Goal: Task Accomplishment & Management: Use online tool/utility

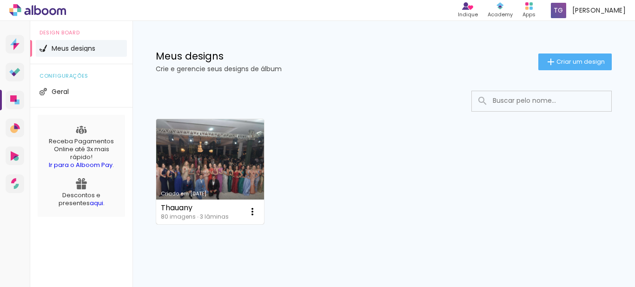
click at [195, 172] on link "Criado em [DATE]" at bounding box center [210, 171] width 108 height 105
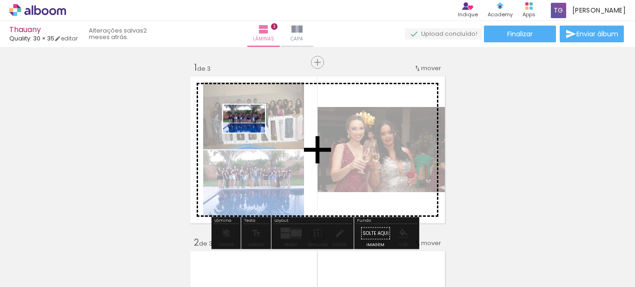
drag, startPoint x: 259, startPoint y: 256, endPoint x: 251, endPoint y: 133, distance: 123.5
click at [251, 133] on quentale-workspace at bounding box center [317, 143] width 635 height 287
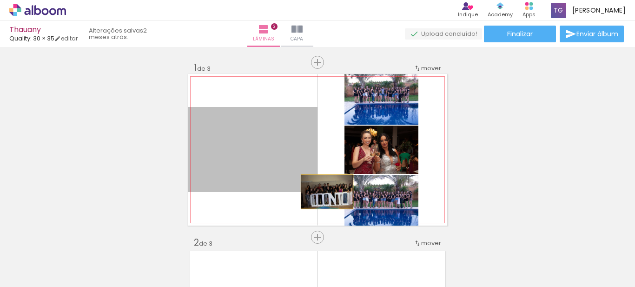
drag, startPoint x: 251, startPoint y: 133, endPoint x: 356, endPoint y: 201, distance: 125.6
click at [0, 0] on slot at bounding box center [0, 0] width 0 height 0
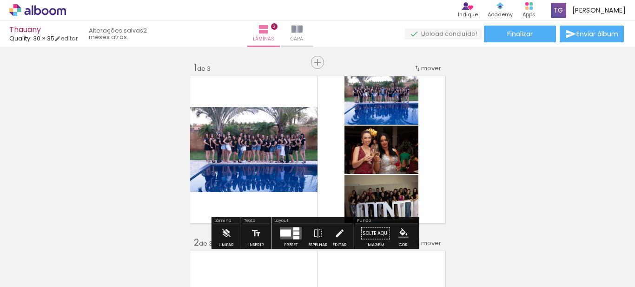
drag, startPoint x: 457, startPoint y: 259, endPoint x: 379, endPoint y: 113, distance: 165.2
drag, startPoint x: 379, startPoint y: 113, endPoint x: 363, endPoint y: 59, distance: 56.7
drag, startPoint x: 247, startPoint y: 262, endPoint x: 343, endPoint y: 118, distance: 173.4
click at [256, 183] on quentale-photo at bounding box center [253, 149] width 130 height 85
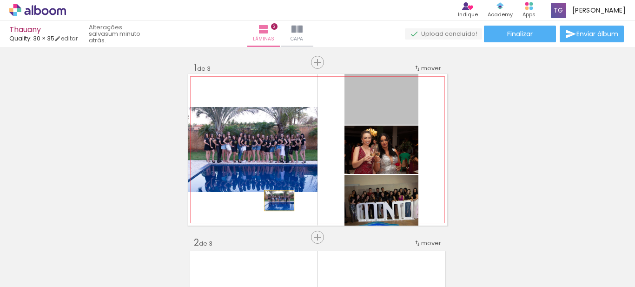
drag, startPoint x: 380, startPoint y: 114, endPoint x: 272, endPoint y: 209, distance: 144.0
click at [272, 209] on quentale-layouter at bounding box center [317, 150] width 259 height 152
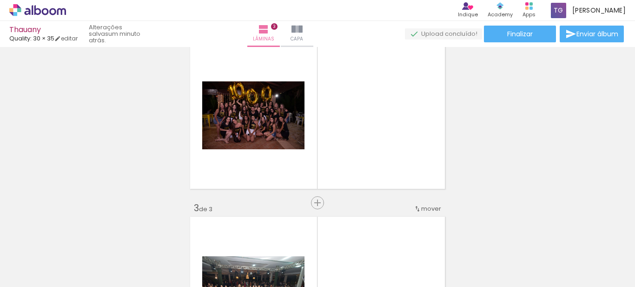
scroll to position [210, 0]
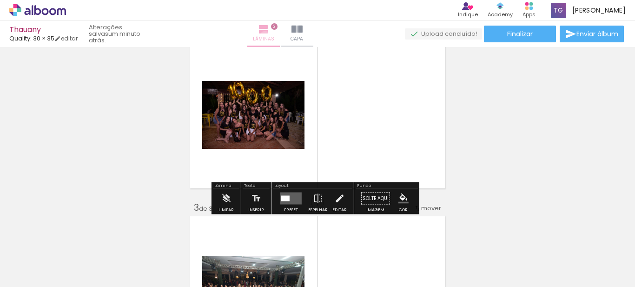
click at [274, 36] on span "Lâminas" at bounding box center [263, 39] width 21 height 8
click at [303, 28] on iron-icon at bounding box center [297, 29] width 11 height 11
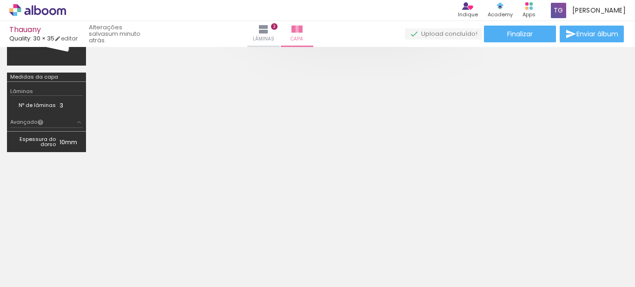
scroll to position [0, 1140]
drag, startPoint x: 263, startPoint y: 259, endPoint x: 275, endPoint y: 182, distance: 77.6
click at [275, 182] on quentale-workspace at bounding box center [317, 143] width 635 height 287
click at [274, 36] on span "Lâminas" at bounding box center [263, 39] width 21 height 8
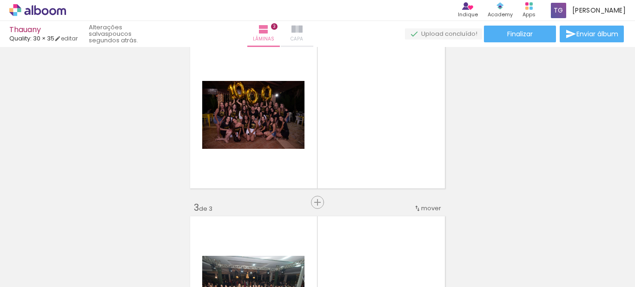
click at [313, 21] on paper-button "Capa" at bounding box center [297, 34] width 33 height 26
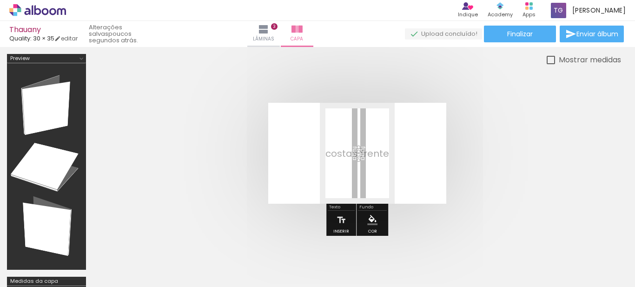
drag, startPoint x: 110, startPoint y: 274, endPoint x: 284, endPoint y: 193, distance: 192.3
drag, startPoint x: 284, startPoint y: 193, endPoint x: 98, endPoint y: 245, distance: 193.0
drag, startPoint x: 112, startPoint y: 259, endPoint x: 266, endPoint y: 100, distance: 222.0
click at [266, 100] on quentale-workspace at bounding box center [317, 143] width 635 height 287
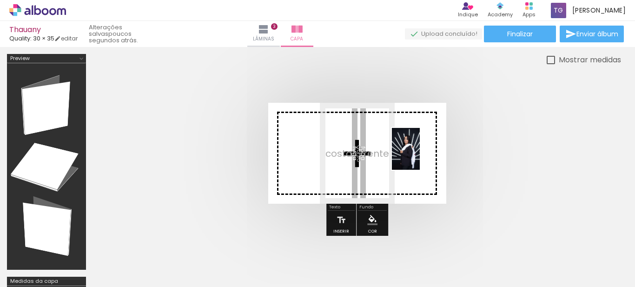
drag, startPoint x: 102, startPoint y: 249, endPoint x: 420, endPoint y: 156, distance: 331.4
click at [420, 156] on quentale-workspace at bounding box center [317, 143] width 635 height 287
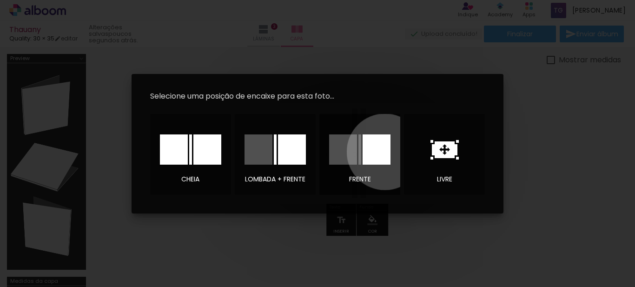
click at [385, 152] on div at bounding box center [377, 149] width 28 height 30
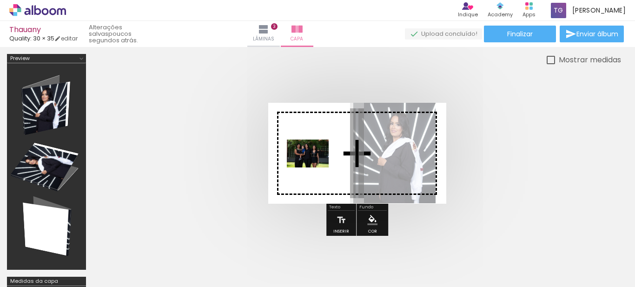
drag, startPoint x: 628, startPoint y: 259, endPoint x: 315, endPoint y: 167, distance: 326.6
click at [315, 167] on quentale-workspace at bounding box center [317, 143] width 635 height 287
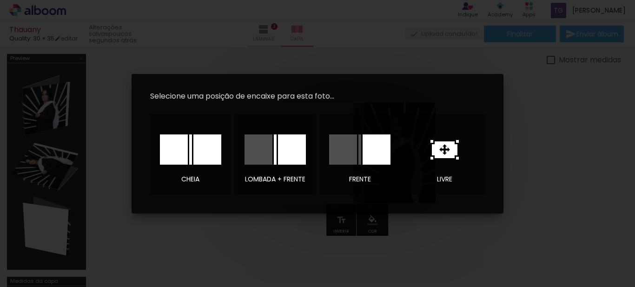
click at [292, 148] on div at bounding box center [292, 149] width 28 height 30
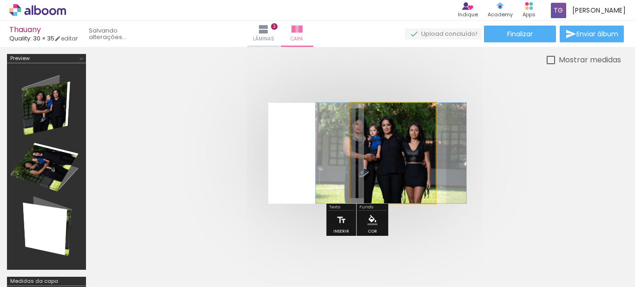
drag, startPoint x: 411, startPoint y: 150, endPoint x: 409, endPoint y: 170, distance: 19.6
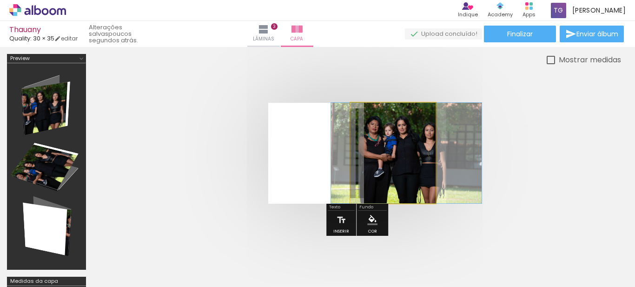
drag, startPoint x: 409, startPoint y: 170, endPoint x: 424, endPoint y: 167, distance: 15.1
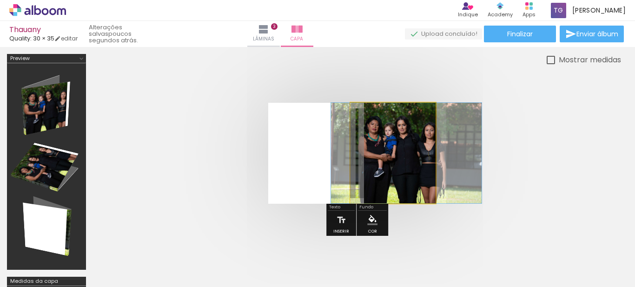
click at [424, 167] on quentale-photo at bounding box center [393, 153] width 85 height 100
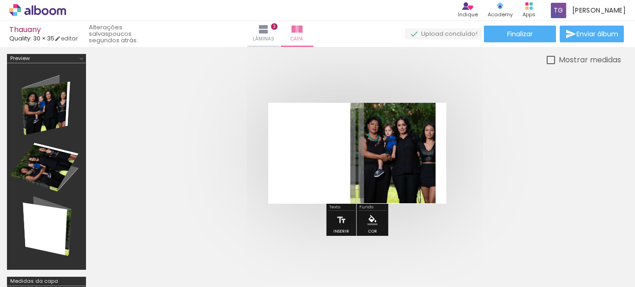
click at [424, 167] on quentale-photo at bounding box center [393, 153] width 85 height 100
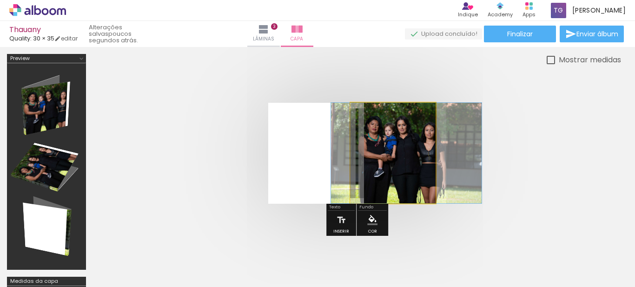
click at [424, 167] on quentale-photo at bounding box center [393, 153] width 85 height 100
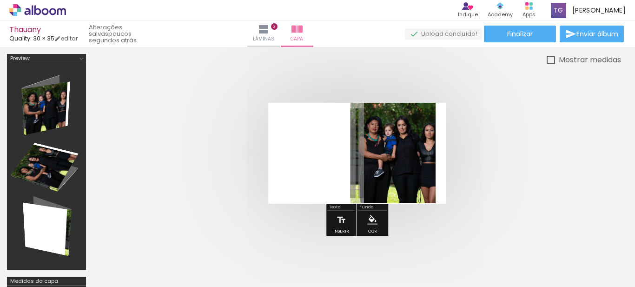
drag, startPoint x: 432, startPoint y: 181, endPoint x: 411, endPoint y: 261, distance: 82.8
drag, startPoint x: 411, startPoint y: 261, endPoint x: 392, endPoint y: 239, distance: 29.0
click at [439, 239] on iron-icon at bounding box center [444, 237] width 10 height 10
click at [55, 157] on div at bounding box center [46, 167] width 73 height 200
drag, startPoint x: 34, startPoint y: 113, endPoint x: 200, endPoint y: 124, distance: 165.5
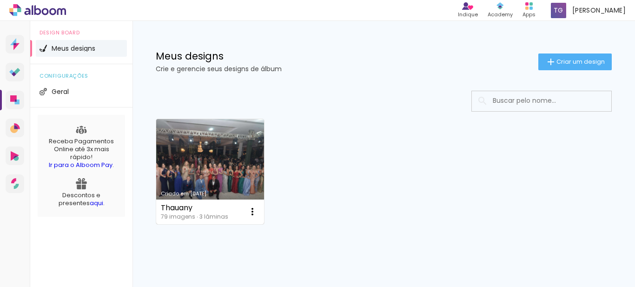
click at [239, 176] on link "Criado em [DATE]" at bounding box center [210, 171] width 108 height 105
click at [204, 180] on link "Criado em [DATE]" at bounding box center [210, 171] width 108 height 105
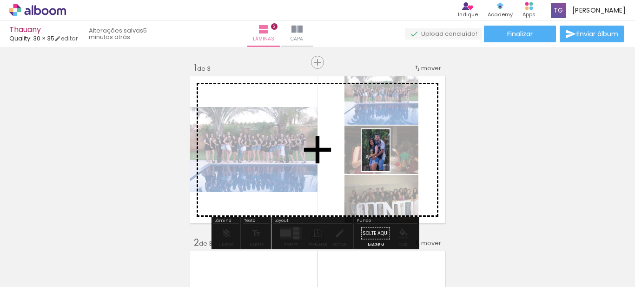
drag, startPoint x: 467, startPoint y: 253, endPoint x: 390, endPoint y: 157, distance: 123.0
click at [390, 157] on quentale-workspace at bounding box center [317, 143] width 635 height 287
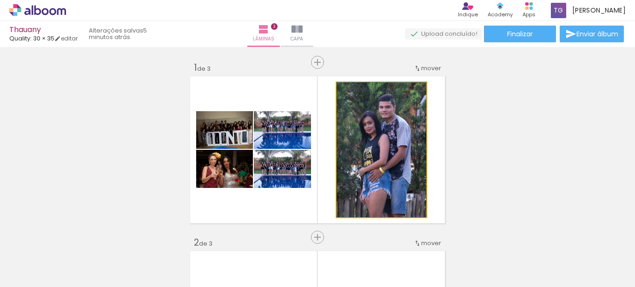
click at [390, 157] on quentale-photo at bounding box center [382, 149] width 90 height 135
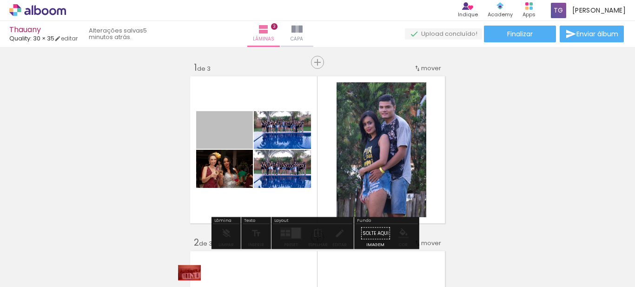
drag, startPoint x: 214, startPoint y: 132, endPoint x: 186, endPoint y: 280, distance: 150.6
click at [186, 280] on quentale-workspace at bounding box center [317, 143] width 635 height 287
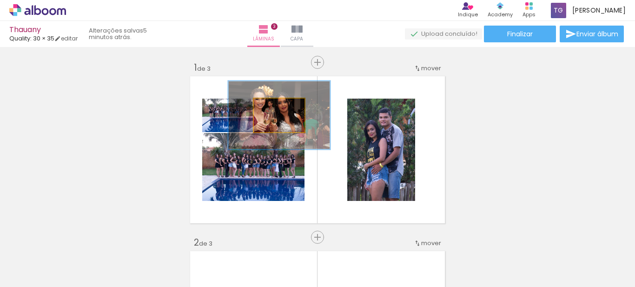
drag, startPoint x: 286, startPoint y: 110, endPoint x: 526, endPoint y: 73, distance: 241.9
type paper-slider "200"
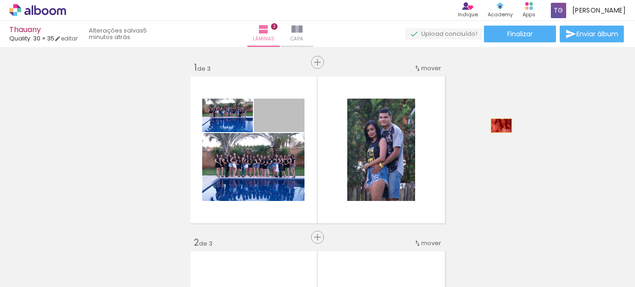
drag, startPoint x: 294, startPoint y: 126, endPoint x: 510, endPoint y: 126, distance: 215.8
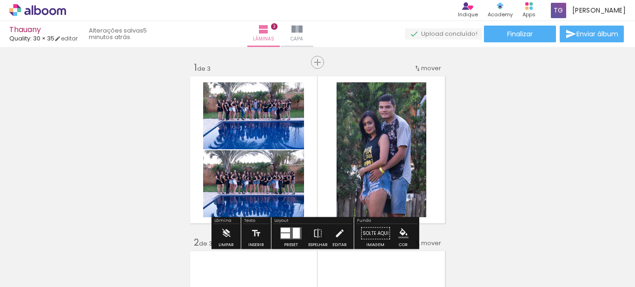
scroll to position [0, 503]
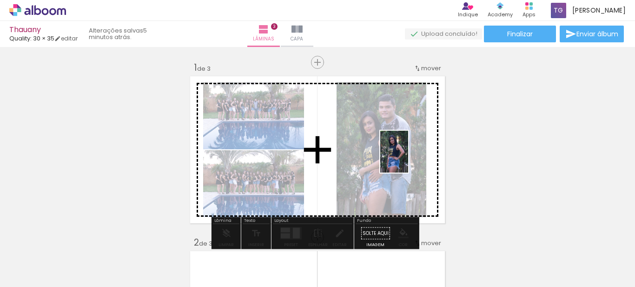
drag, startPoint x: 327, startPoint y: 264, endPoint x: 408, endPoint y: 159, distance: 133.3
click at [408, 159] on quentale-workspace at bounding box center [317, 143] width 635 height 287
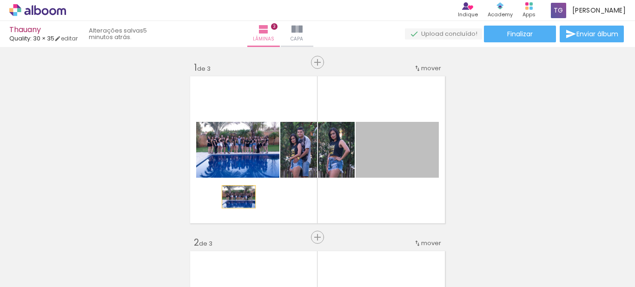
drag, startPoint x: 375, startPoint y: 169, endPoint x: 236, endPoint y: 197, distance: 142.3
click at [236, 197] on quentale-layouter at bounding box center [317, 150] width 259 height 152
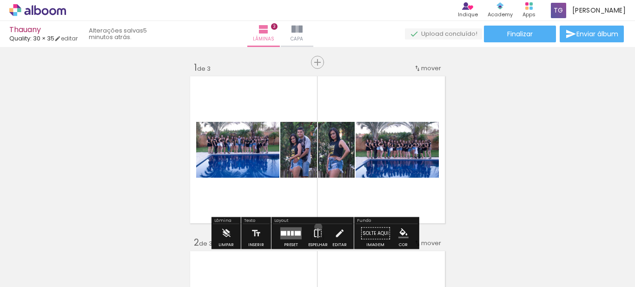
click at [316, 227] on iron-icon at bounding box center [318, 233] width 10 height 19
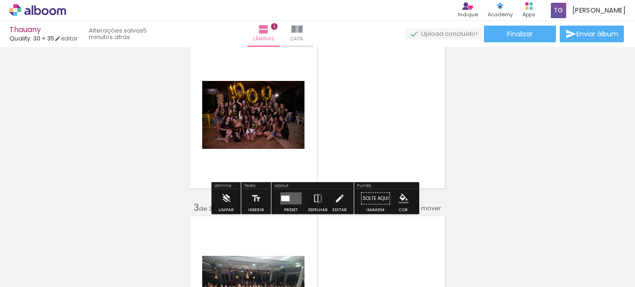
scroll to position [0, 0]
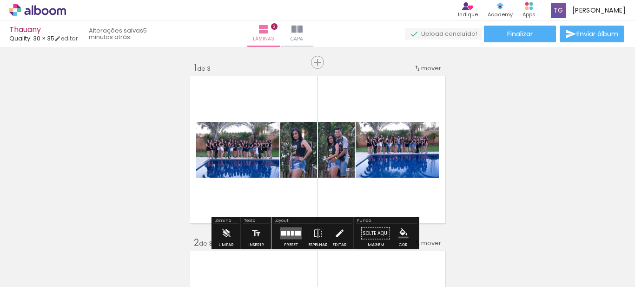
click at [316, 223] on div "Layout" at bounding box center [313, 222] width 80 height 6
click at [319, 225] on iron-icon at bounding box center [318, 233] width 10 height 19
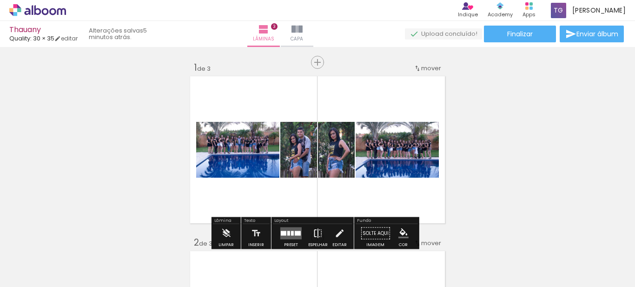
click at [324, 226] on paper-button "Espelhar" at bounding box center [318, 236] width 24 height 24
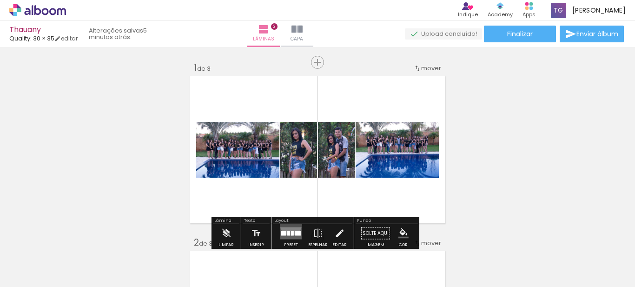
click at [289, 224] on div at bounding box center [291, 233] width 25 height 19
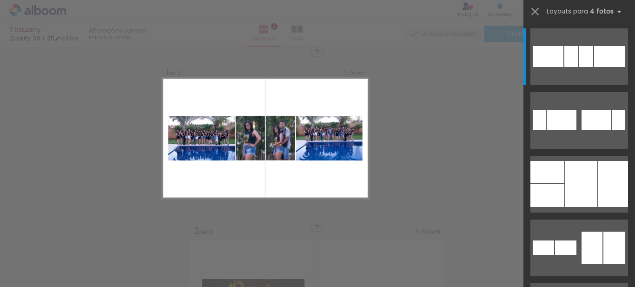
scroll to position [12, 0]
drag, startPoint x: 337, startPoint y: 169, endPoint x: 328, endPoint y: 168, distance: 8.9
click at [328, 168] on quentale-layouter at bounding box center [265, 137] width 207 height 121
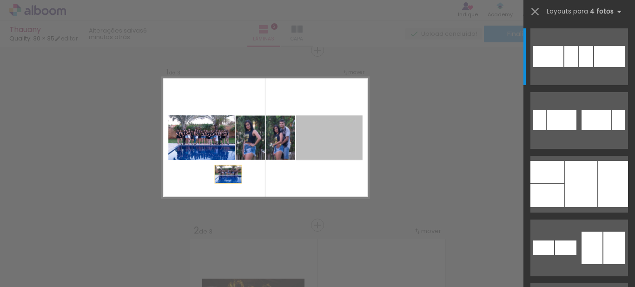
drag, startPoint x: 322, startPoint y: 144, endPoint x: 194, endPoint y: 182, distance: 134.0
click at [194, 182] on quentale-layouter at bounding box center [265, 137] width 207 height 121
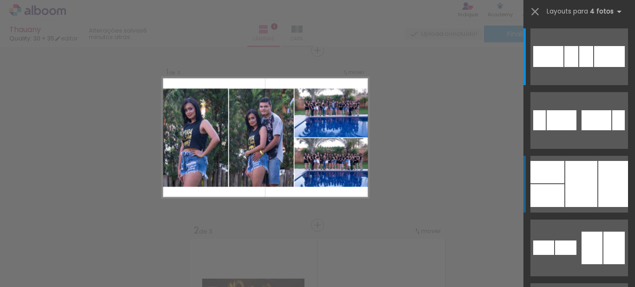
click at [538, 189] on div at bounding box center [548, 195] width 34 height 23
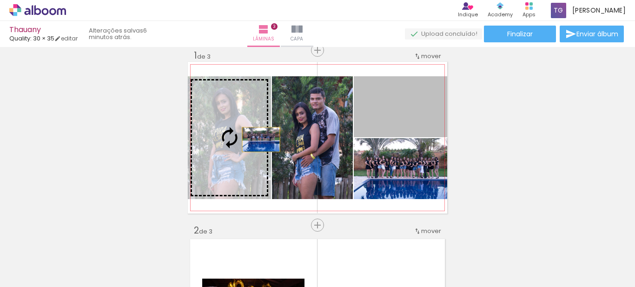
drag, startPoint x: 414, startPoint y: 137, endPoint x: 258, endPoint y: 140, distance: 156.3
click at [0, 0] on slot at bounding box center [0, 0] width 0 height 0
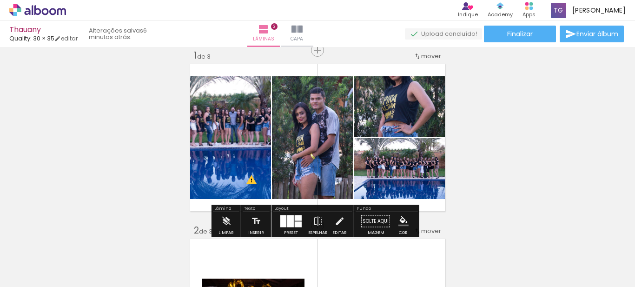
click at [287, 220] on div at bounding box center [290, 221] width 7 height 12
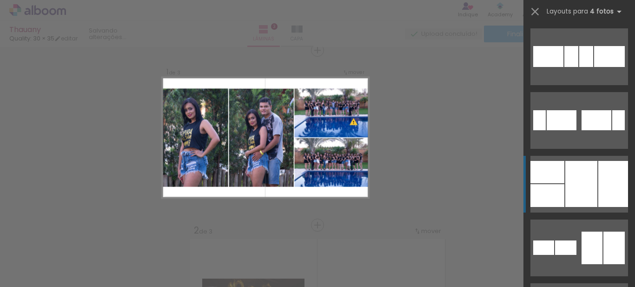
scroll to position [127, 0]
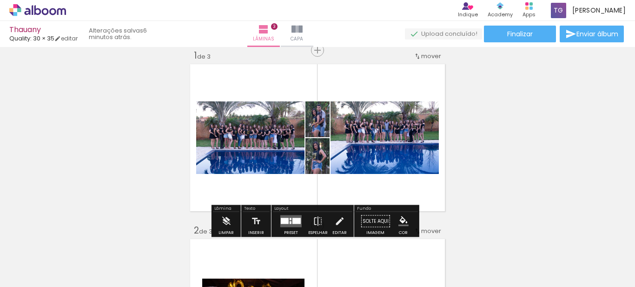
click at [298, 216] on quentale-layouter at bounding box center [290, 221] width 21 height 12
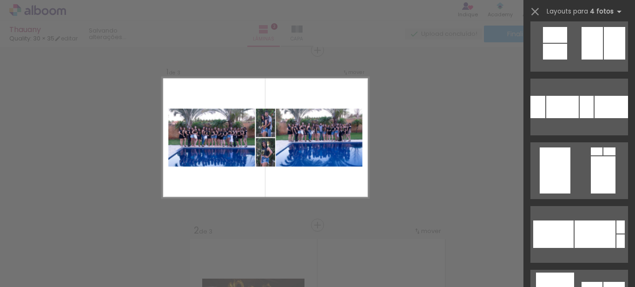
scroll to position [1711, 0]
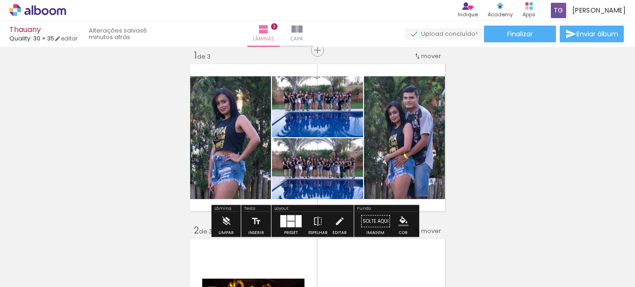
click at [296, 219] on div at bounding box center [299, 221] width 6 height 12
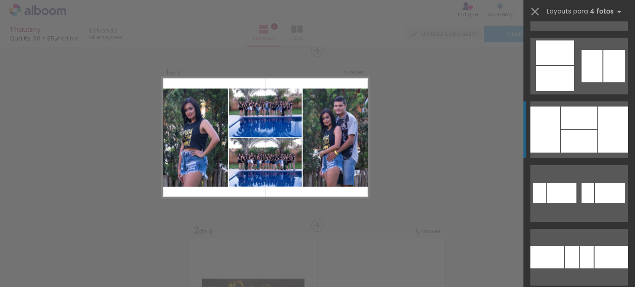
scroll to position [1784, 0]
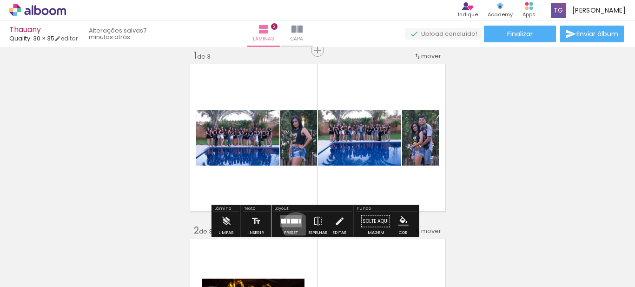
click at [294, 226] on quentale-layouter at bounding box center [290, 221] width 21 height 12
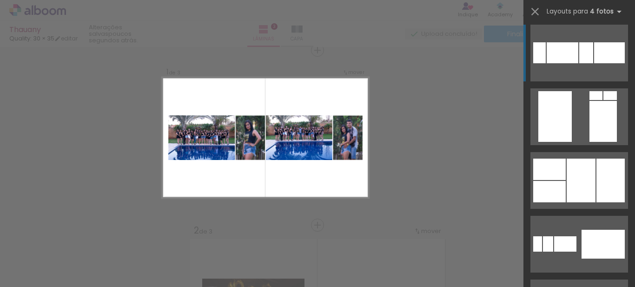
scroll to position [1747, 0]
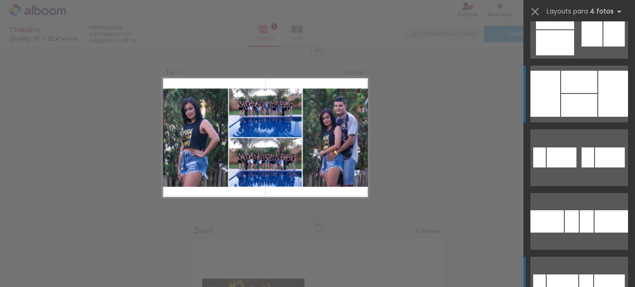
click at [583, 111] on div at bounding box center [579, 105] width 36 height 23
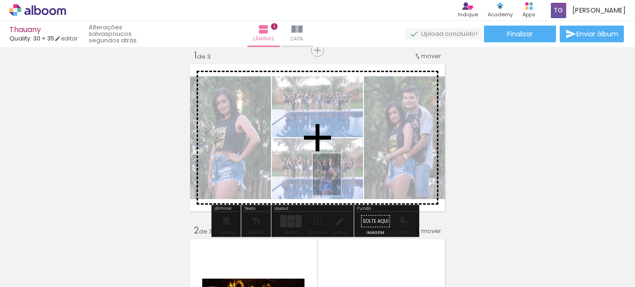
drag, startPoint x: 327, startPoint y: 259, endPoint x: 341, endPoint y: 181, distance: 78.9
click at [341, 181] on quentale-workspace at bounding box center [317, 143] width 635 height 287
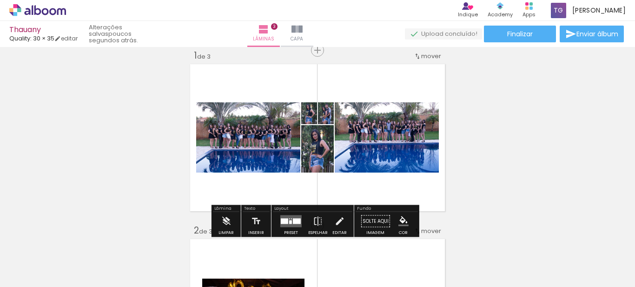
click at [296, 217] on quentale-layouter at bounding box center [290, 221] width 21 height 12
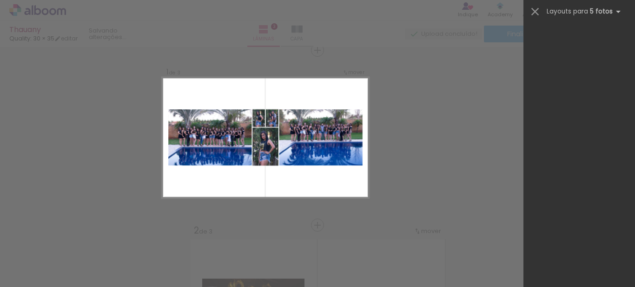
scroll to position [0, 0]
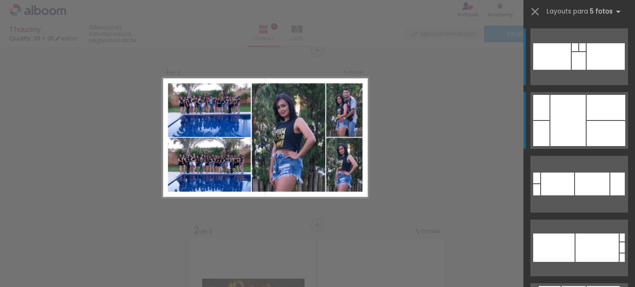
click at [564, 105] on div at bounding box center [568, 120] width 35 height 51
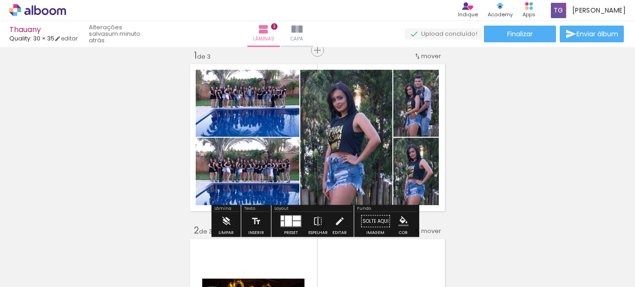
click at [299, 215] on quentale-layouter at bounding box center [290, 221] width 21 height 12
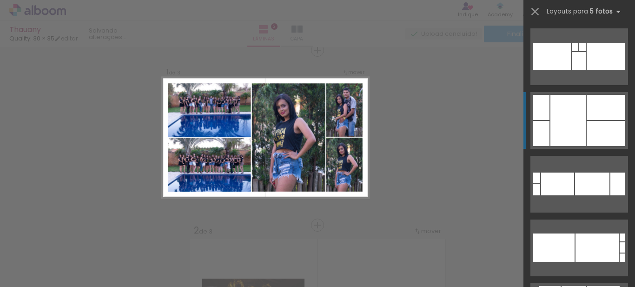
scroll to position [64, 0]
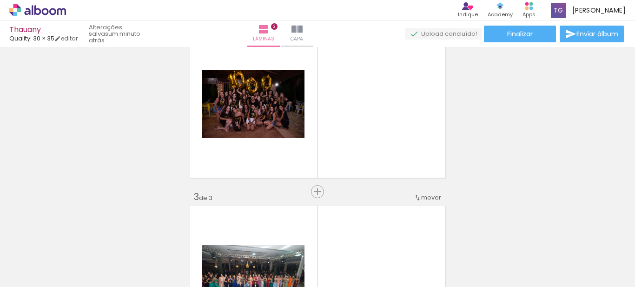
scroll to position [222, 0]
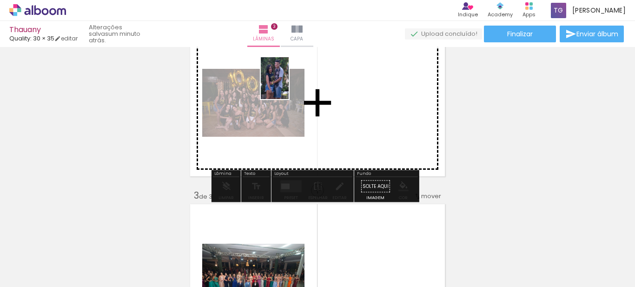
drag, startPoint x: 172, startPoint y: 252, endPoint x: 289, endPoint y: 85, distance: 203.7
click at [289, 85] on quentale-workspace at bounding box center [317, 143] width 635 height 287
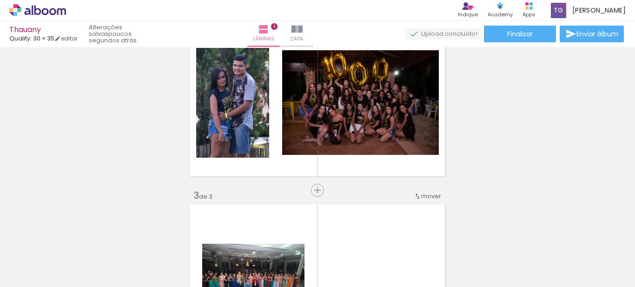
scroll to position [0, 3559]
drag, startPoint x: 395, startPoint y: 259, endPoint x: 295, endPoint y: 172, distance: 132.2
click at [295, 172] on quentale-workspace at bounding box center [317, 143] width 635 height 287
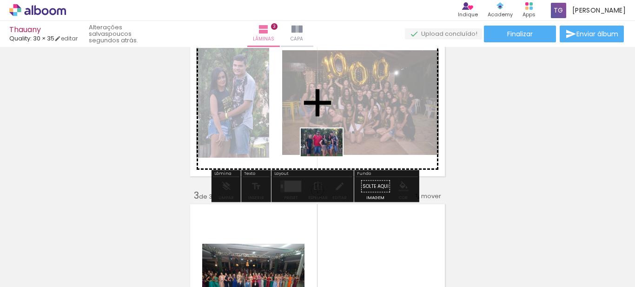
drag, startPoint x: 402, startPoint y: 260, endPoint x: 329, endPoint y: 158, distance: 125.3
click at [329, 158] on quentale-workspace at bounding box center [317, 143] width 635 height 287
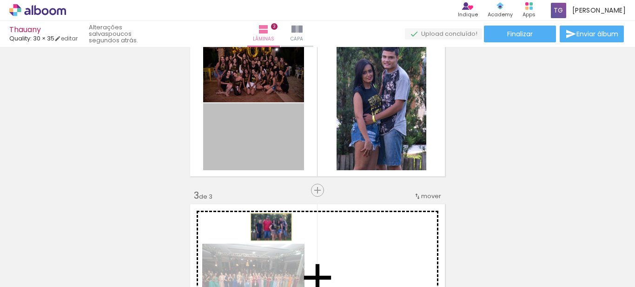
drag, startPoint x: 249, startPoint y: 155, endPoint x: 268, endPoint y: 226, distance: 72.8
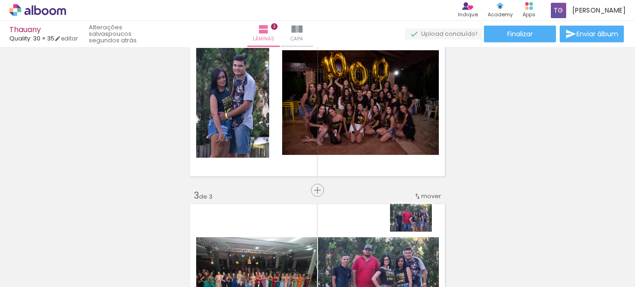
drag, startPoint x: 544, startPoint y: 263, endPoint x: 418, endPoint y: 232, distance: 130.3
click at [0, 0] on slot at bounding box center [0, 0] width 0 height 0
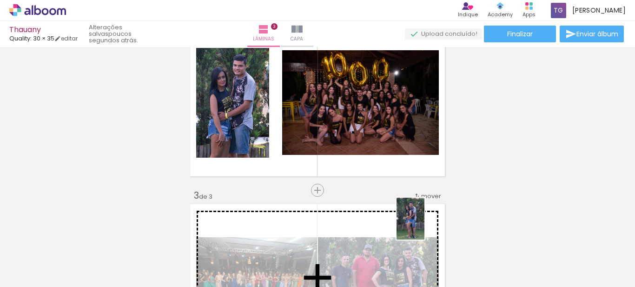
drag, startPoint x: 601, startPoint y: 267, endPoint x: 635, endPoint y: 160, distance: 112.7
click at [426, 226] on quentale-workspace at bounding box center [317, 143] width 635 height 287
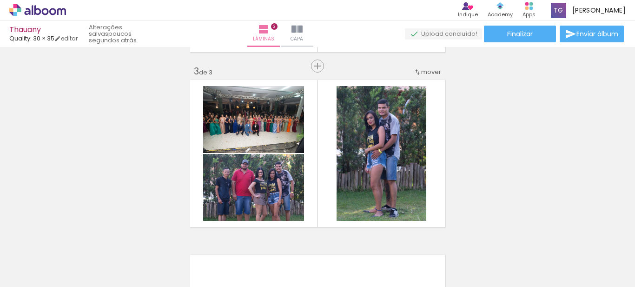
scroll to position [347, 0]
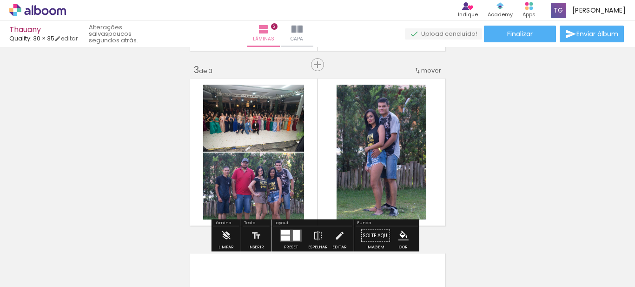
drag, startPoint x: 498, startPoint y: 221, endPoint x: 347, endPoint y: 140, distance: 171.7
click at [347, 140] on div "Inserir lâmina 1 de 3 Inserir lâmina 2 de 3 Inserir lâmina 3 de 3" at bounding box center [317, 53] width 635 height 700
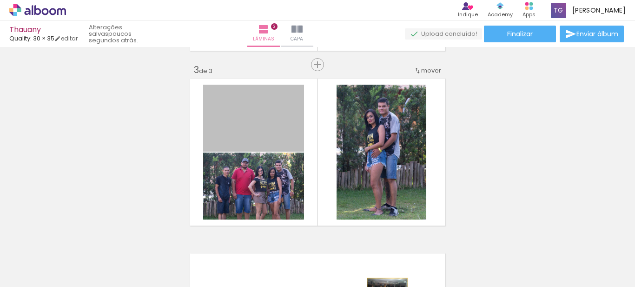
drag, startPoint x: 272, startPoint y: 134, endPoint x: 384, endPoint y: 298, distance: 198.3
click at [384, 286] on html "link( href="../../bower_components/polymer/polymer.html" rel="import" ) picture…" at bounding box center [317, 143] width 635 height 287
drag, startPoint x: 239, startPoint y: 146, endPoint x: 399, endPoint y: 256, distance: 194.5
click at [399, 256] on quentale-workspace at bounding box center [317, 143] width 635 height 287
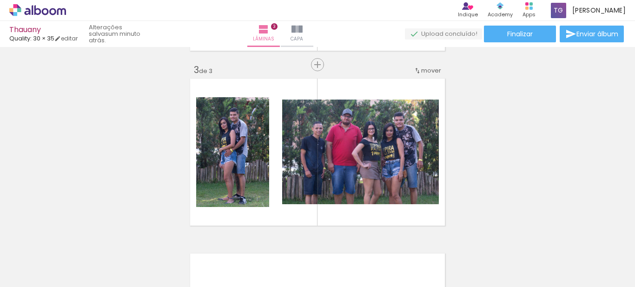
scroll to position [138, 0]
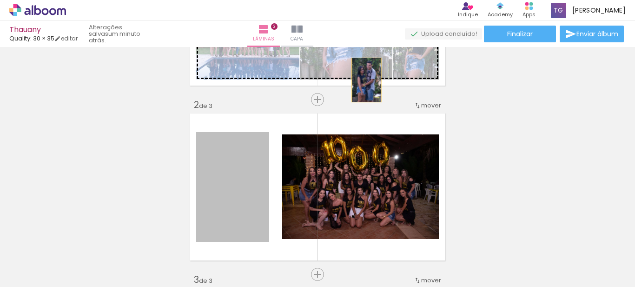
drag, startPoint x: 261, startPoint y: 173, endPoint x: 365, endPoint y: 85, distance: 135.9
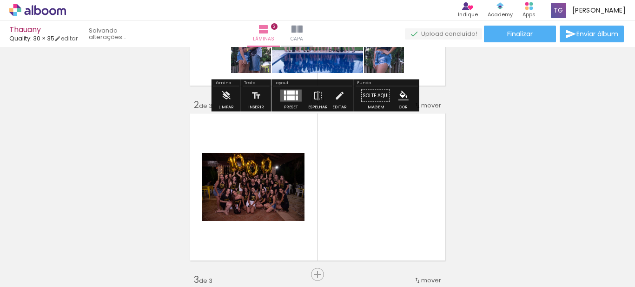
click at [364, 82] on div "Fundo" at bounding box center [387, 84] width 62 height 6
click at [509, 174] on div "Inserir lâmina 1 de 3 Inserir lâmina 2 de 3 Inserir lâmina 3 de 3" at bounding box center [317, 263] width 635 height 700
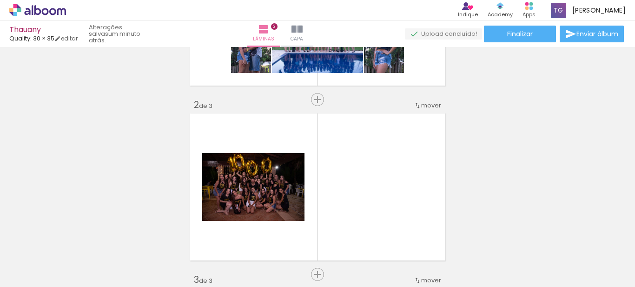
scroll to position [0, 0]
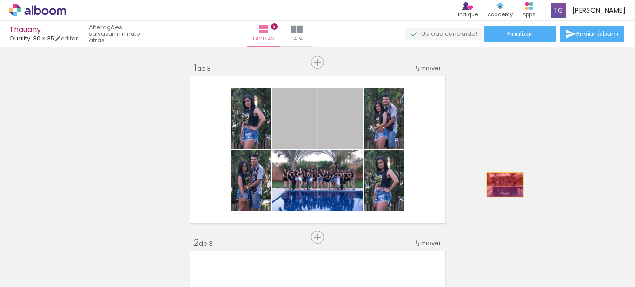
drag, startPoint x: 341, startPoint y: 139, endPoint x: 470, endPoint y: 137, distance: 129.3
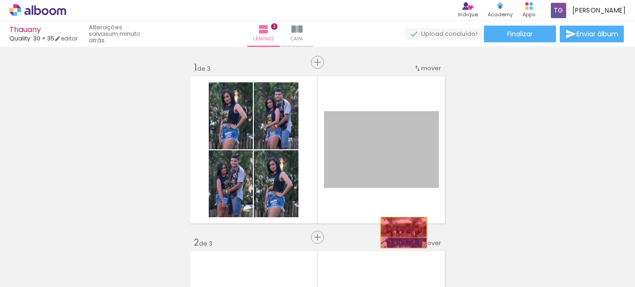
drag, startPoint x: 413, startPoint y: 156, endPoint x: 400, endPoint y: 233, distance: 77.8
click at [400, 233] on quentale-workspace at bounding box center [317, 143] width 635 height 287
click at [400, 233] on quentale-thumb at bounding box center [389, 255] width 52 height 53
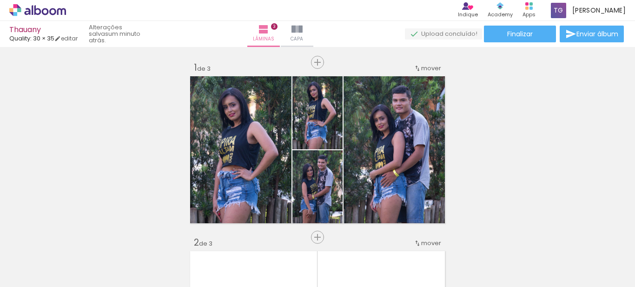
scroll to position [210, 0]
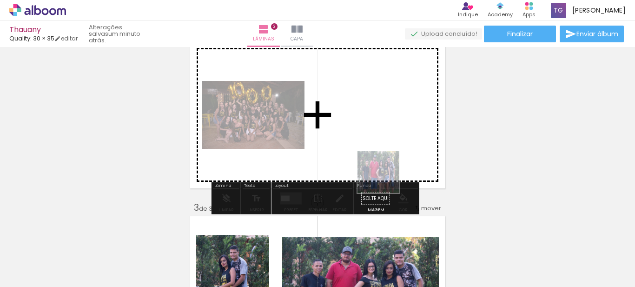
drag, startPoint x: 405, startPoint y: 256, endPoint x: 384, endPoint y: 166, distance: 92.1
click at [384, 166] on quentale-workspace at bounding box center [317, 143] width 635 height 287
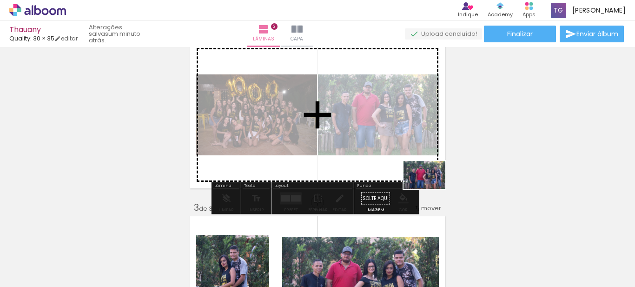
drag, startPoint x: 554, startPoint y: 260, endPoint x: 432, endPoint y: 189, distance: 141.5
click at [432, 189] on quentale-workspace at bounding box center [317, 143] width 635 height 287
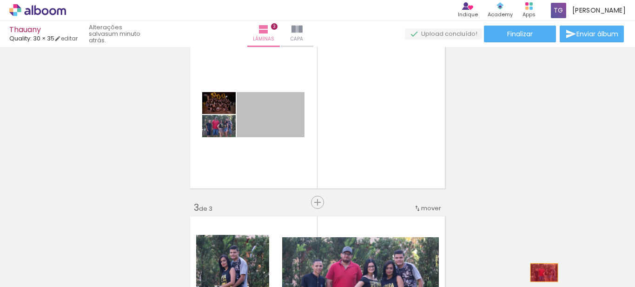
drag, startPoint x: 286, startPoint y: 118, endPoint x: 543, endPoint y: 274, distance: 299.9
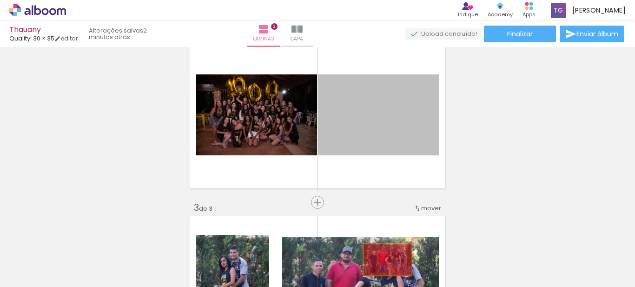
drag, startPoint x: 375, startPoint y: 108, endPoint x: 385, endPoint y: 260, distance: 151.9
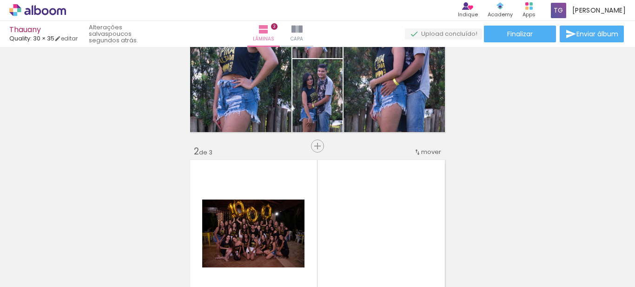
scroll to position [0, 548]
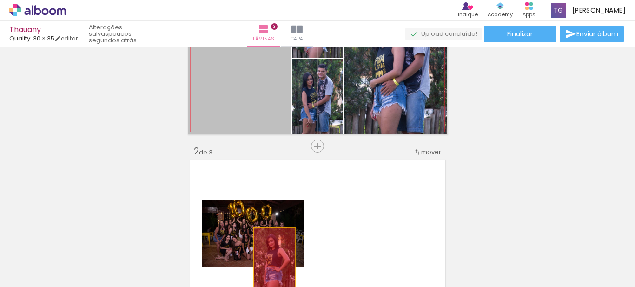
drag, startPoint x: 277, startPoint y: 107, endPoint x: 271, endPoint y: 258, distance: 150.8
click at [271, 258] on quentale-workspace at bounding box center [317, 143] width 635 height 287
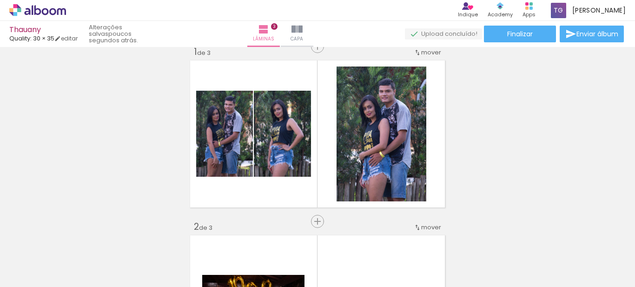
scroll to position [0, 0]
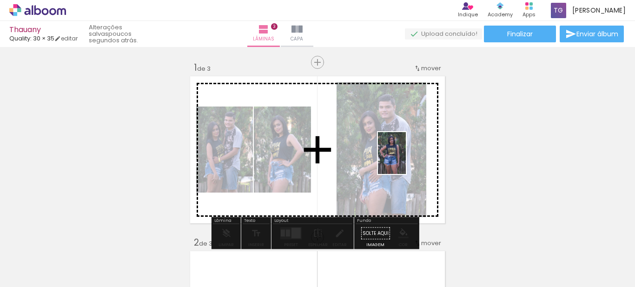
drag, startPoint x: 592, startPoint y: 245, endPoint x: 406, endPoint y: 160, distance: 204.4
click at [406, 160] on quentale-workspace at bounding box center [317, 143] width 635 height 287
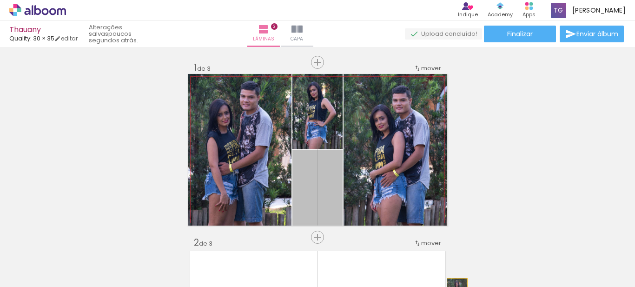
drag, startPoint x: 326, startPoint y: 187, endPoint x: 454, endPoint y: 293, distance: 166.1
click at [454, 286] on html "link( href="../../bower_components/polymer/polymer.html" rel="import" ) picture…" at bounding box center [317, 143] width 635 height 287
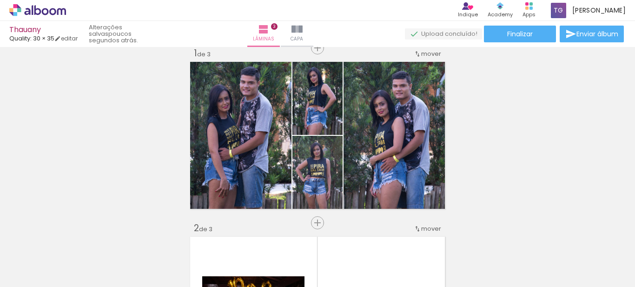
scroll to position [0, 3397]
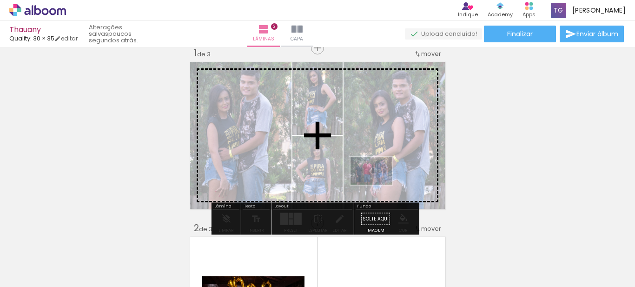
drag, startPoint x: 570, startPoint y: 250, endPoint x: 376, endPoint y: 181, distance: 205.3
click at [376, 181] on quentale-workspace at bounding box center [317, 143] width 635 height 287
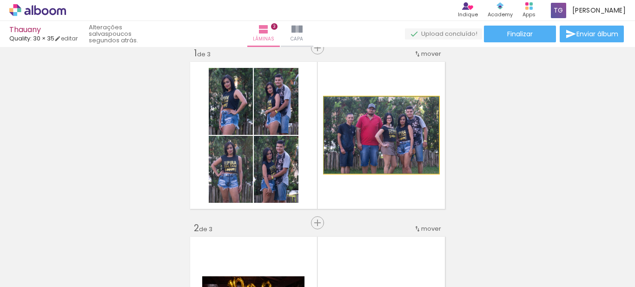
click at [390, 150] on quentale-photo at bounding box center [381, 135] width 115 height 77
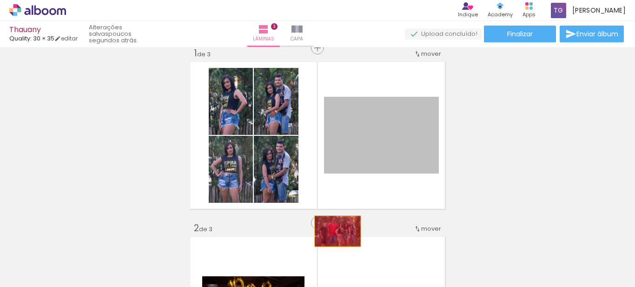
drag, startPoint x: 352, startPoint y: 155, endPoint x: 334, endPoint y: 231, distance: 77.8
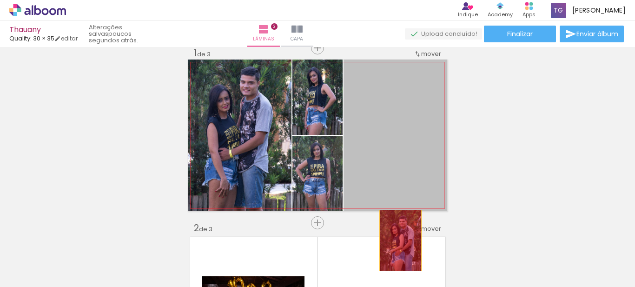
drag, startPoint x: 414, startPoint y: 148, endPoint x: 397, endPoint y: 240, distance: 94.1
click at [397, 240] on quentale-workspace at bounding box center [317, 143] width 635 height 287
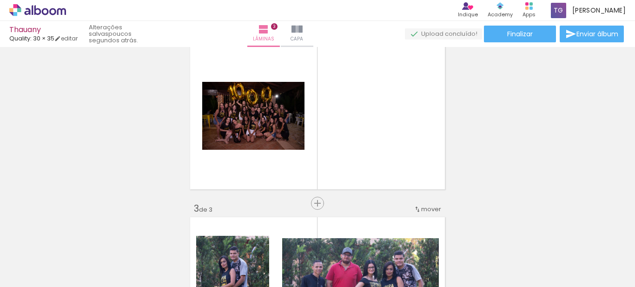
scroll to position [210, 0]
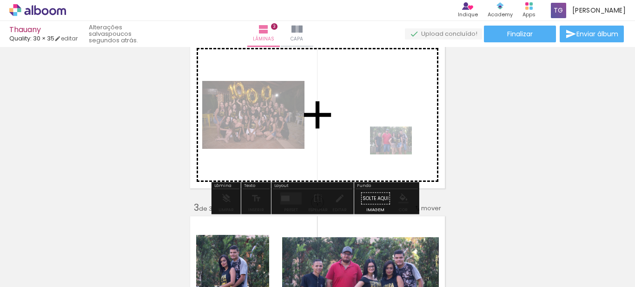
drag, startPoint x: 555, startPoint y: 259, endPoint x: 398, endPoint y: 154, distance: 189.1
click at [398, 154] on quentale-workspace at bounding box center [317, 143] width 635 height 287
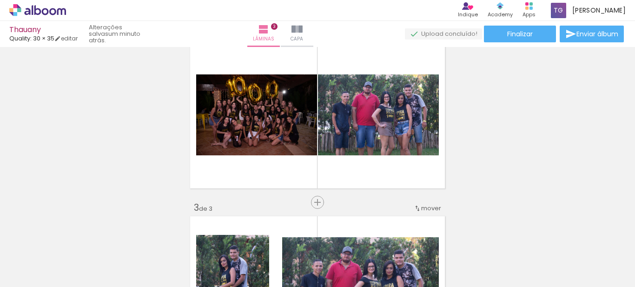
scroll to position [0, 17]
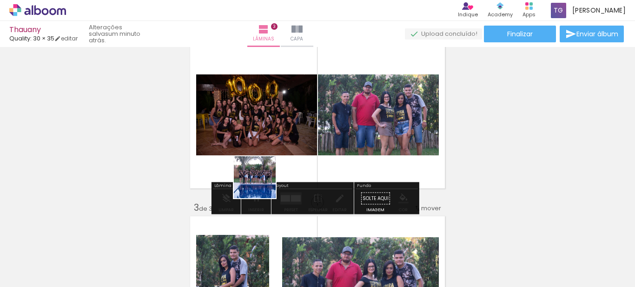
drag, startPoint x: 239, startPoint y: 258, endPoint x: 269, endPoint y: 148, distance: 114.2
click at [269, 148] on quentale-workspace at bounding box center [317, 143] width 635 height 287
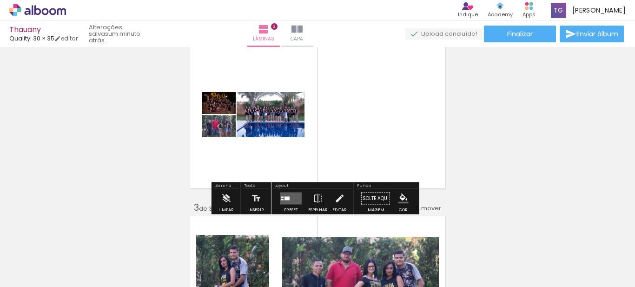
click at [217, 106] on div at bounding box center [218, 101] width 15 height 15
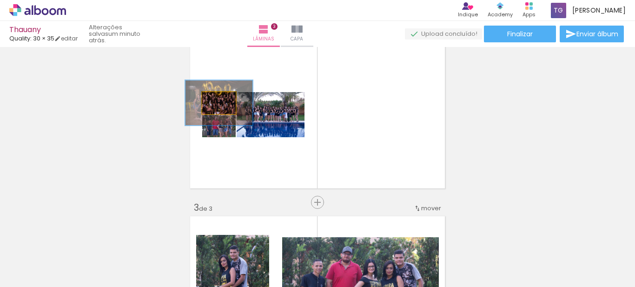
drag, startPoint x: 220, startPoint y: 99, endPoint x: 246, endPoint y: 214, distance: 118.2
type paper-slider "200"
click at [246, 214] on div "Inserir lâmina 1 de 3 Inserir lâmina 2 de 3 Inserir lâmina 3 de 3" at bounding box center [317, 190] width 635 height 700
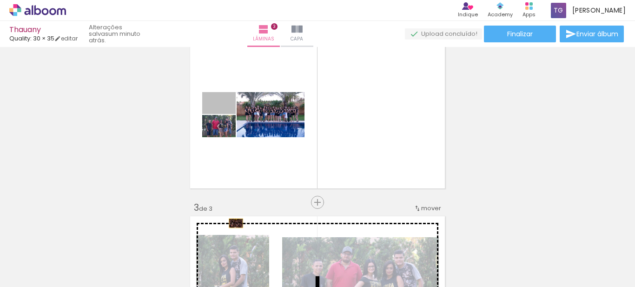
drag, startPoint x: 212, startPoint y: 107, endPoint x: 233, endPoint y: 224, distance: 118.5
click at [233, 224] on div "Inserir lâmina 1 de 3 Inserir lâmina 2 de 3 Inserir lâmina 3 de 3" at bounding box center [317, 190] width 635 height 700
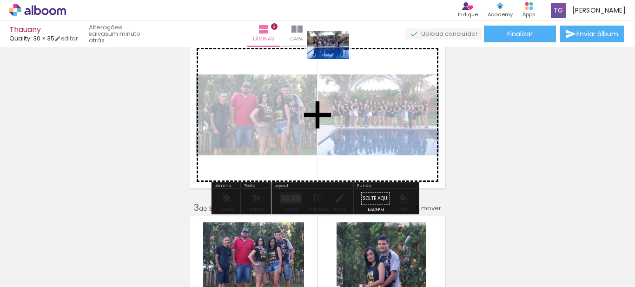
drag, startPoint x: 293, startPoint y: 259, endPoint x: 335, endPoint y: 60, distance: 203.6
click at [335, 60] on quentale-workspace at bounding box center [317, 143] width 635 height 287
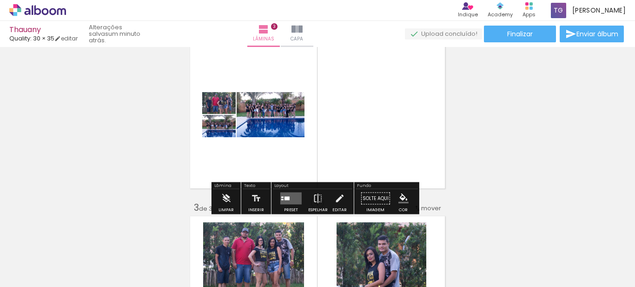
click at [287, 194] on quentale-layouter at bounding box center [290, 199] width 21 height 12
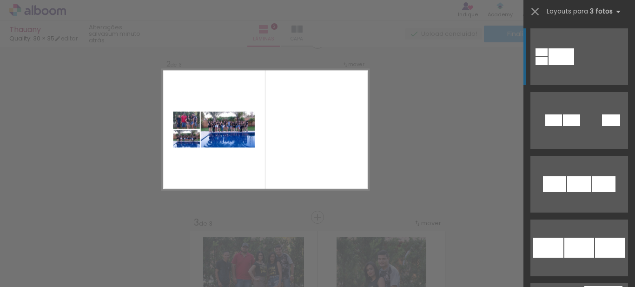
scroll to position [187, 0]
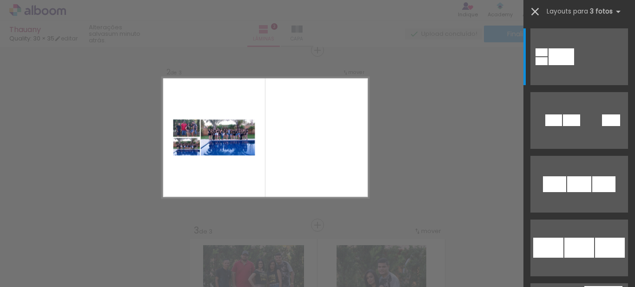
click at [534, 10] on iron-icon at bounding box center [535, 11] width 13 height 13
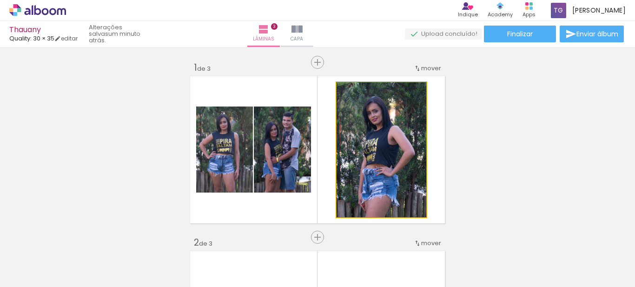
drag, startPoint x: 390, startPoint y: 161, endPoint x: 363, endPoint y: 167, distance: 27.6
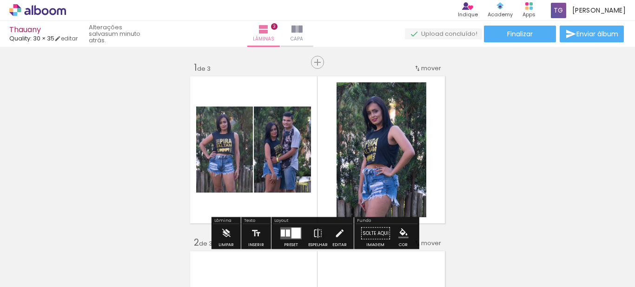
click at [293, 221] on div "Layout" at bounding box center [313, 222] width 80 height 6
click at [290, 220] on div "Layout" at bounding box center [313, 222] width 80 height 6
click at [278, 220] on div "Layout" at bounding box center [313, 222] width 80 height 6
click at [285, 223] on div "Layout" at bounding box center [313, 222] width 80 height 6
click at [294, 223] on div "Layout" at bounding box center [313, 222] width 80 height 6
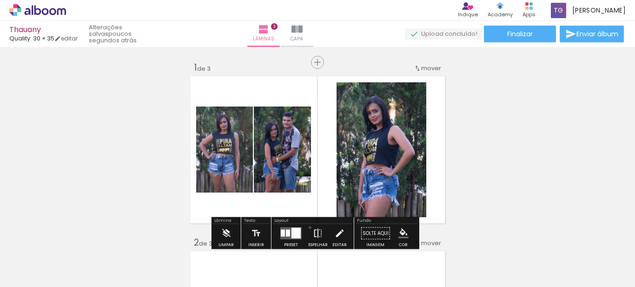
click at [308, 227] on paper-button "Espelhar" at bounding box center [318, 236] width 24 height 24
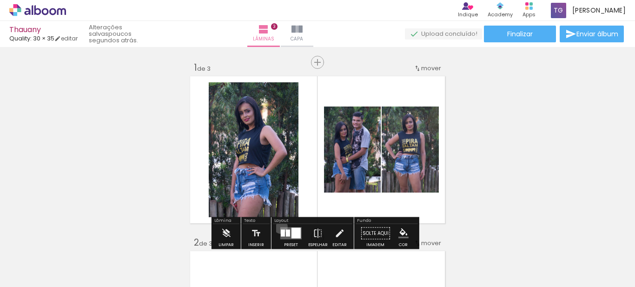
click at [279, 226] on div at bounding box center [291, 233] width 25 height 19
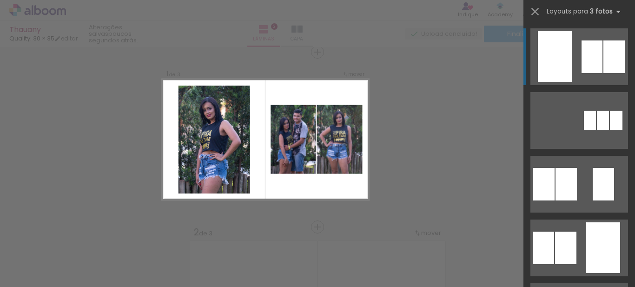
scroll to position [12, 0]
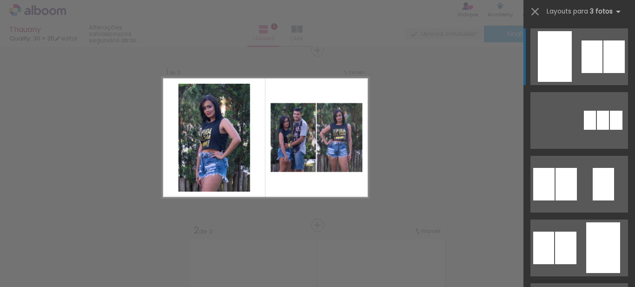
click at [604, 60] on div at bounding box center [614, 56] width 21 height 33
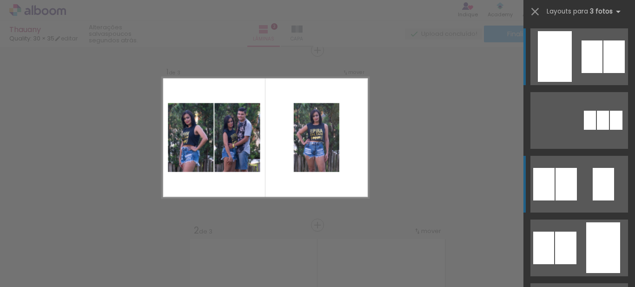
click at [604, 73] on div at bounding box center [614, 56] width 21 height 33
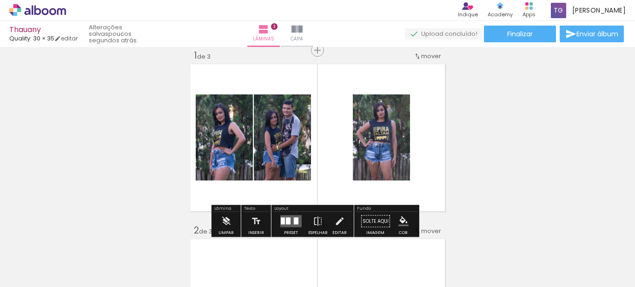
click at [281, 220] on div at bounding box center [283, 221] width 4 height 7
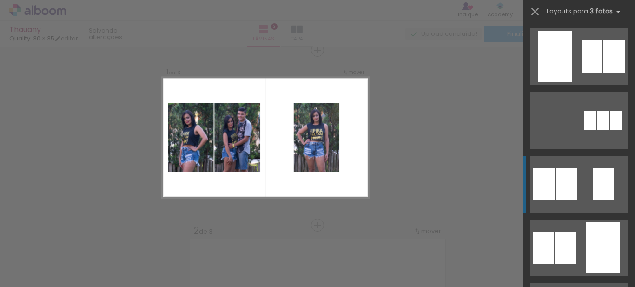
scroll to position [127, 0]
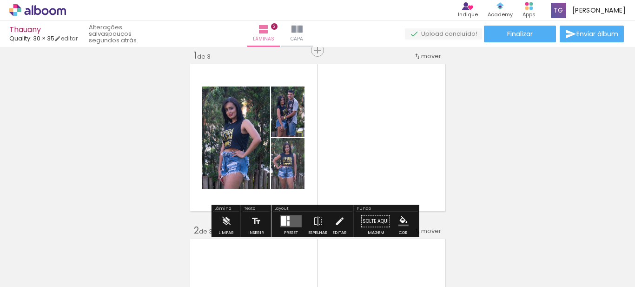
drag, startPoint x: 449, startPoint y: 263, endPoint x: 291, endPoint y: 170, distance: 183.6
drag, startPoint x: 291, startPoint y: 170, endPoint x: 440, endPoint y: 246, distance: 167.6
click at [149, 246] on div at bounding box center [128, 256] width 42 height 28
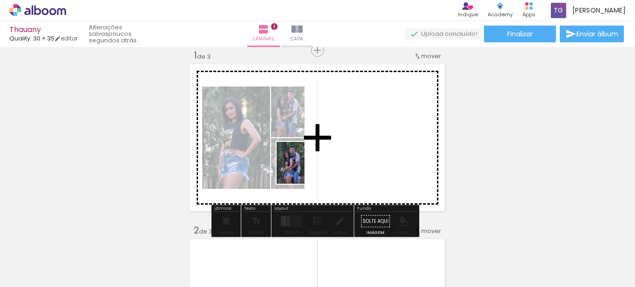
drag, startPoint x: 442, startPoint y: 257, endPoint x: 305, endPoint y: 170, distance: 162.4
click at [305, 170] on quentale-workspace at bounding box center [317, 143] width 635 height 287
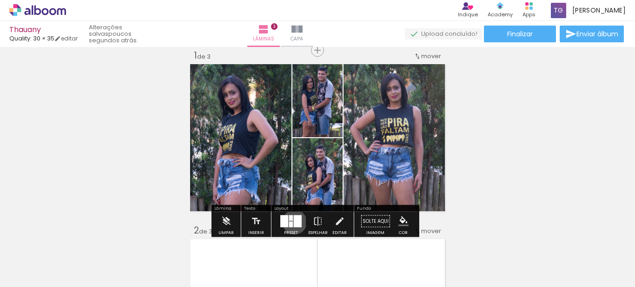
click at [294, 222] on div at bounding box center [298, 221] width 8 height 12
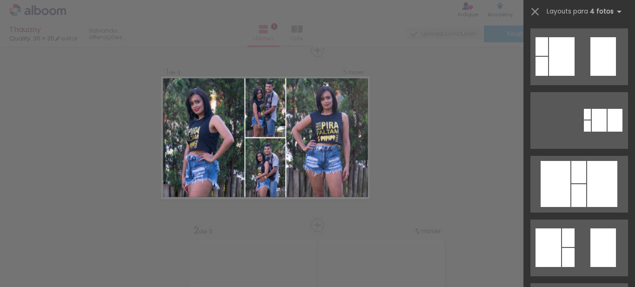
scroll to position [0, 0]
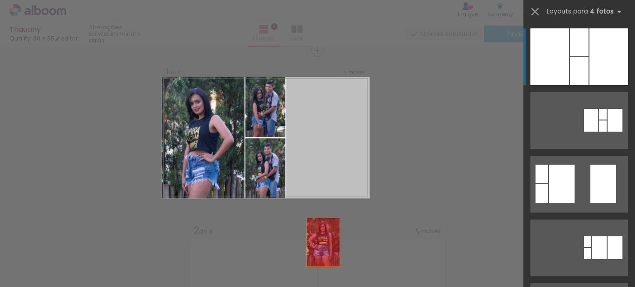
drag, startPoint x: 325, startPoint y: 148, endPoint x: 319, endPoint y: 270, distance: 122.0
click at [319, 270] on quentale-workspace at bounding box center [317, 143] width 635 height 287
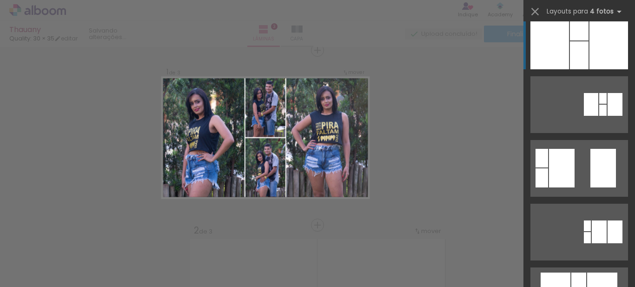
scroll to position [232, 0]
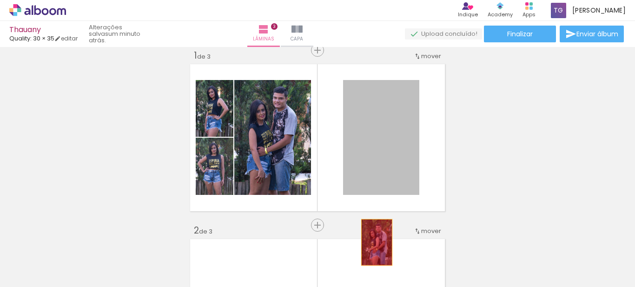
drag, startPoint x: 386, startPoint y: 178, endPoint x: 373, endPoint y: 242, distance: 65.5
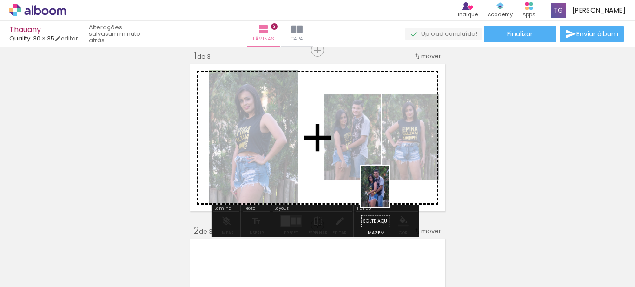
drag, startPoint x: 452, startPoint y: 265, endPoint x: 389, endPoint y: 194, distance: 95.2
click at [389, 194] on quentale-workspace at bounding box center [317, 143] width 635 height 287
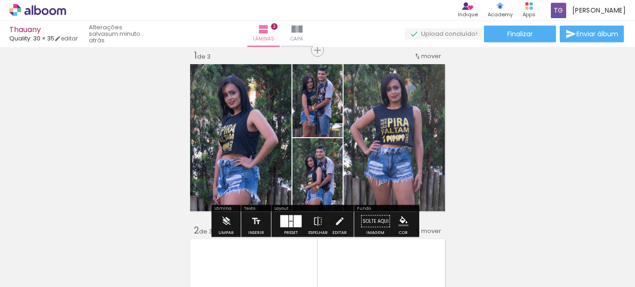
click at [291, 220] on div at bounding box center [291, 218] width 4 height 6
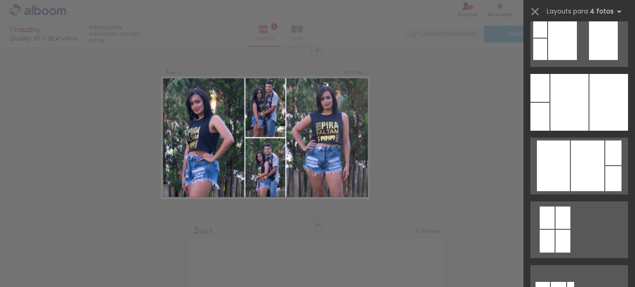
scroll to position [696, 0]
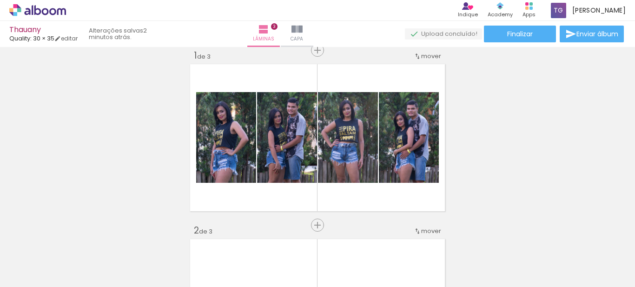
scroll to position [222, 0]
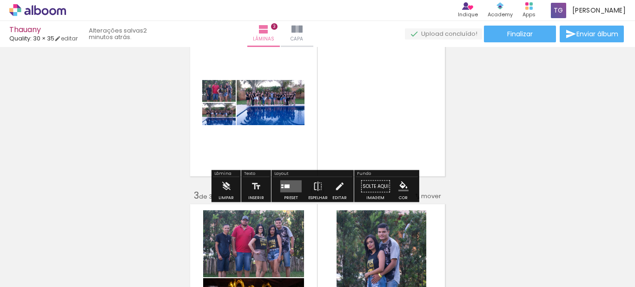
click at [291, 120] on quentale-photo at bounding box center [271, 102] width 68 height 45
click at [296, 190] on quentale-layouter at bounding box center [290, 186] width 21 height 12
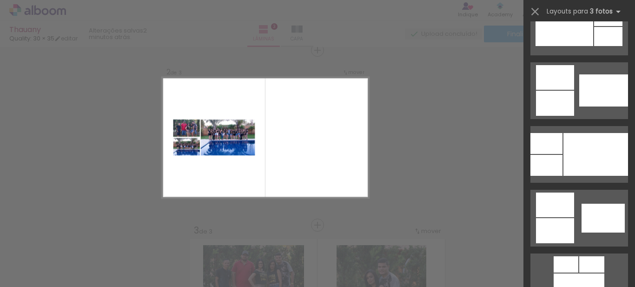
scroll to position [585, 0]
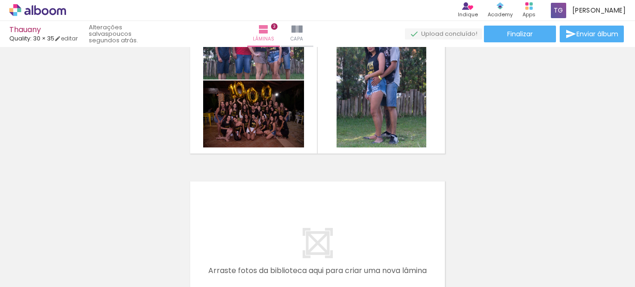
scroll to position [0, 3452]
click at [510, 263] on div at bounding box center [496, 255] width 46 height 31
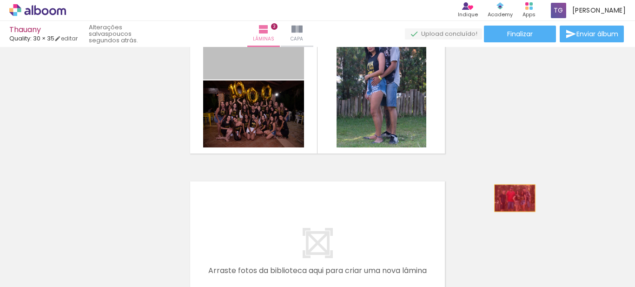
drag, startPoint x: 291, startPoint y: 63, endPoint x: 515, endPoint y: 198, distance: 262.2
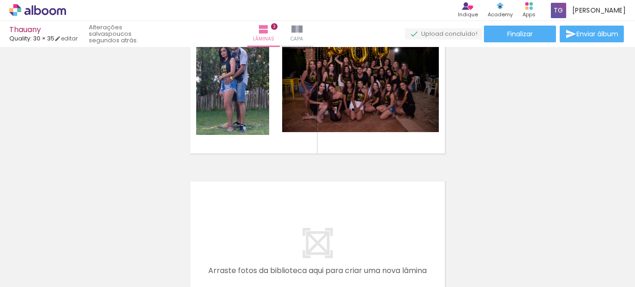
scroll to position [425, 0]
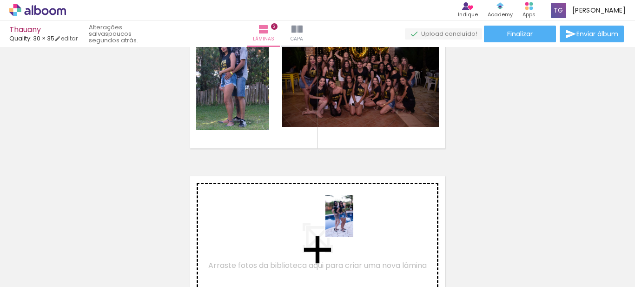
drag, startPoint x: 561, startPoint y: 264, endPoint x: 353, endPoint y: 220, distance: 211.9
click at [353, 220] on quentale-workspace at bounding box center [317, 143] width 635 height 287
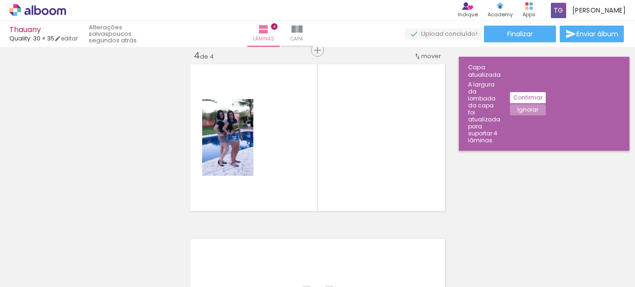
scroll to position [0, 0]
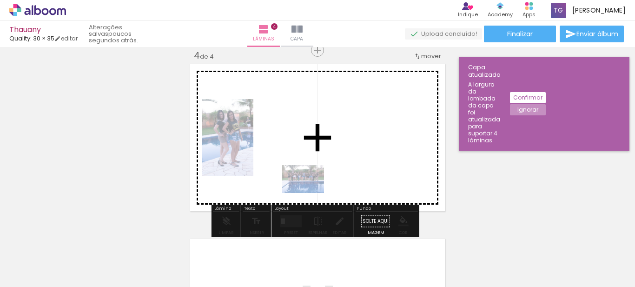
drag, startPoint x: 301, startPoint y: 251, endPoint x: 323, endPoint y: 189, distance: 65.4
click at [323, 189] on quentale-workspace at bounding box center [317, 143] width 635 height 287
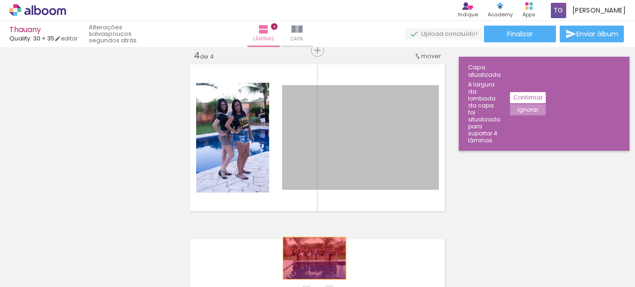
drag, startPoint x: 368, startPoint y: 154, endPoint x: 311, endPoint y: 258, distance: 118.2
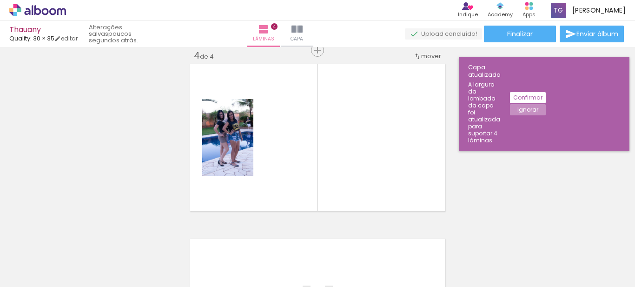
scroll to position [0, 531]
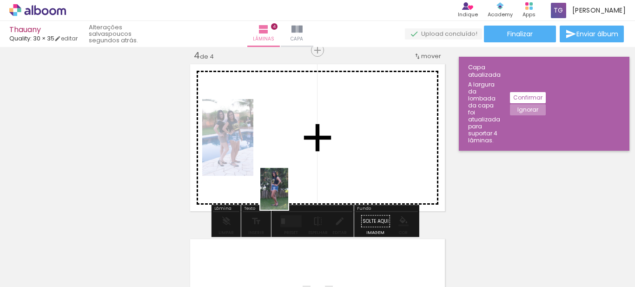
drag, startPoint x: 359, startPoint y: 260, endPoint x: 282, endPoint y: 191, distance: 102.7
click at [282, 191] on quentale-workspace at bounding box center [317, 143] width 635 height 287
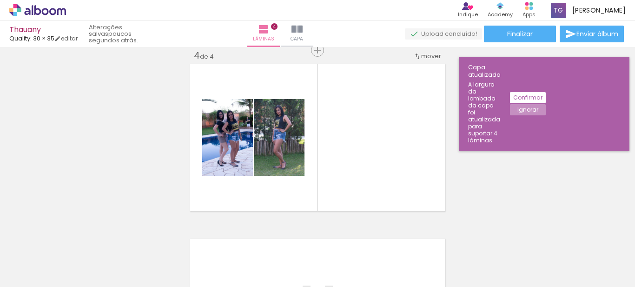
scroll to position [0, 3559]
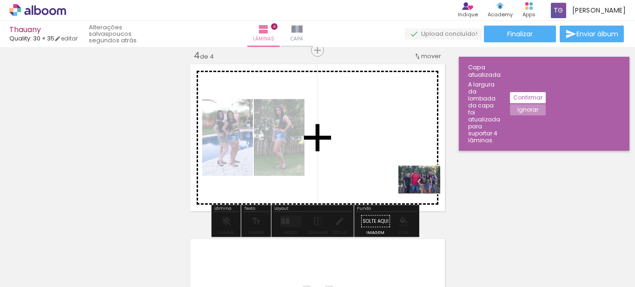
drag, startPoint x: 561, startPoint y: 260, endPoint x: 422, endPoint y: 193, distance: 153.9
click at [422, 193] on quentale-workspace at bounding box center [317, 143] width 635 height 287
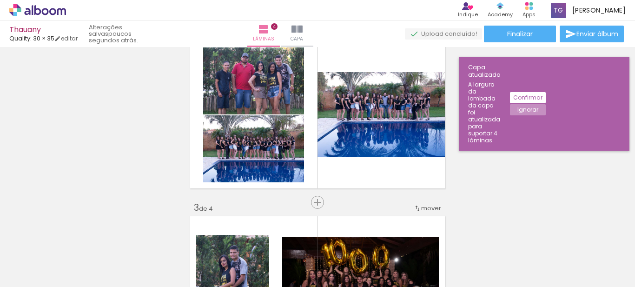
scroll to position [419, 0]
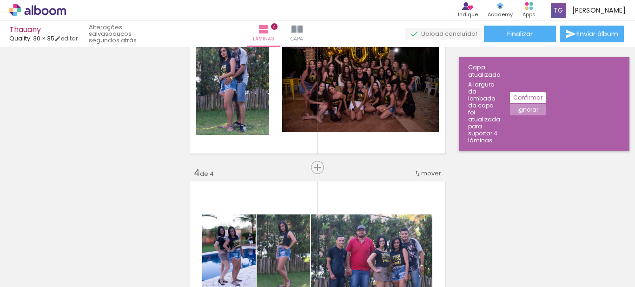
click at [0, 0] on slot "Ignorar" at bounding box center [0, 0] width 0 height 0
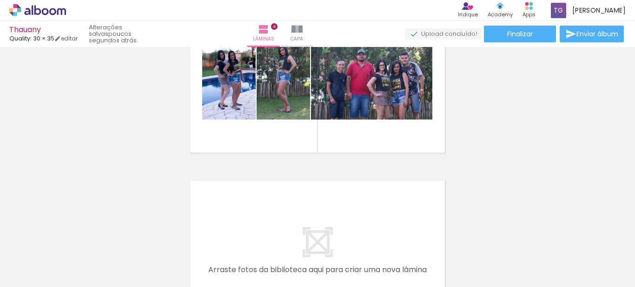
scroll to position [0, 0]
drag, startPoint x: 144, startPoint y: 254, endPoint x: 233, endPoint y: 175, distance: 118.6
click at [233, 175] on quentale-workspace at bounding box center [317, 143] width 635 height 287
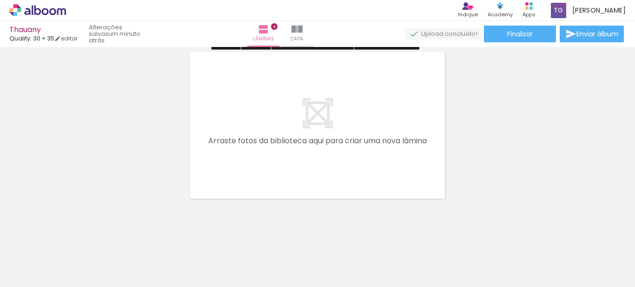
scroll to position [726, 0]
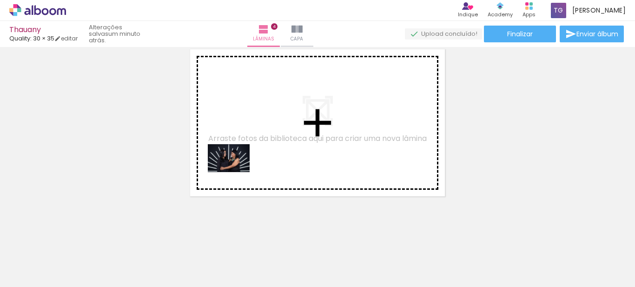
drag, startPoint x: 146, startPoint y: 251, endPoint x: 236, endPoint y: 172, distance: 119.6
click at [236, 172] on quentale-workspace at bounding box center [317, 143] width 635 height 287
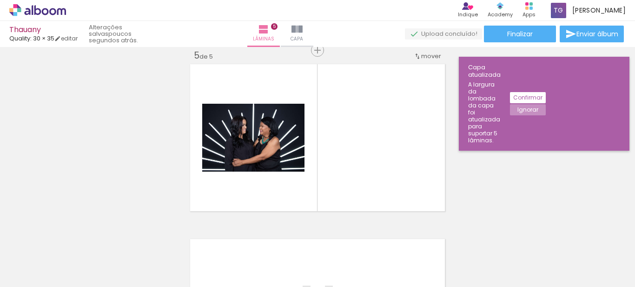
scroll to position [0, 775]
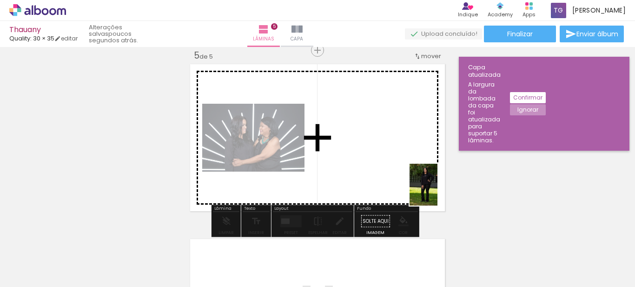
drag, startPoint x: 569, startPoint y: 249, endPoint x: 438, endPoint y: 192, distance: 143.1
click at [438, 192] on quentale-workspace at bounding box center [317, 143] width 635 height 287
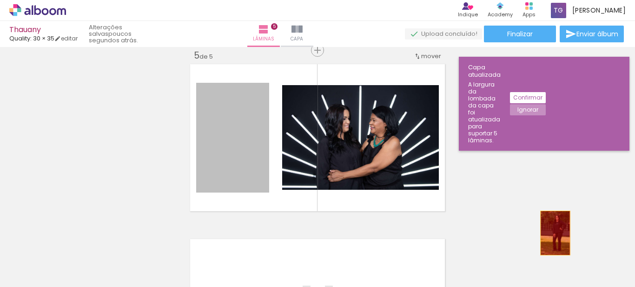
drag, startPoint x: 238, startPoint y: 172, endPoint x: 561, endPoint y: 234, distance: 329.2
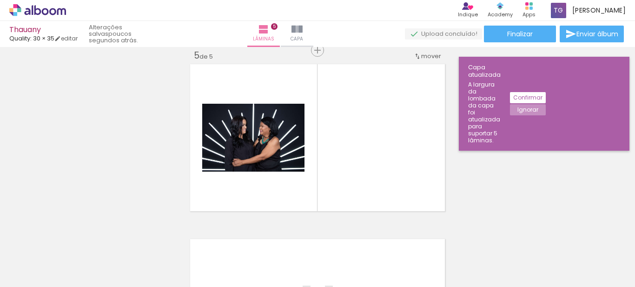
scroll to position [0, 1082]
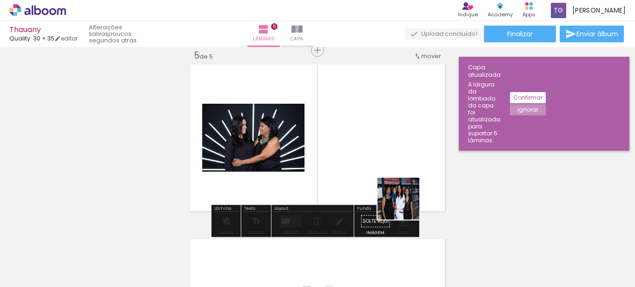
drag, startPoint x: 422, startPoint y: 269, endPoint x: 404, endPoint y: 200, distance: 71.7
click at [404, 200] on quentale-workspace at bounding box center [317, 143] width 635 height 287
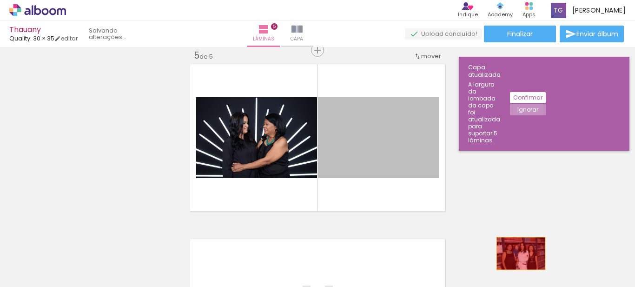
drag, startPoint x: 406, startPoint y: 151, endPoint x: 518, endPoint y: 253, distance: 151.1
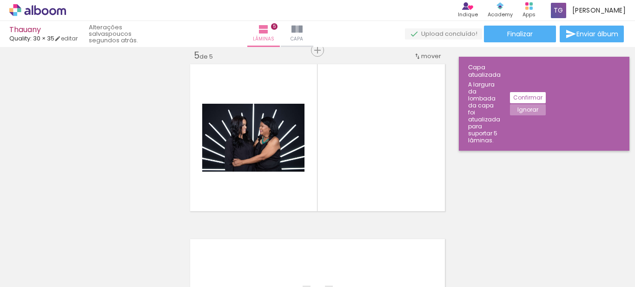
scroll to position [0, 1347]
drag, startPoint x: 523, startPoint y: 165, endPoint x: 585, endPoint y: 238, distance: 96.3
click at [585, 238] on quentale-workspace at bounding box center [317, 143] width 635 height 287
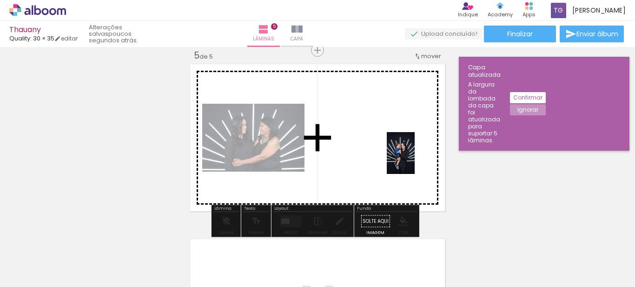
drag, startPoint x: 521, startPoint y: 259, endPoint x: 413, endPoint y: 157, distance: 148.7
click at [413, 157] on quentale-workspace at bounding box center [317, 143] width 635 height 287
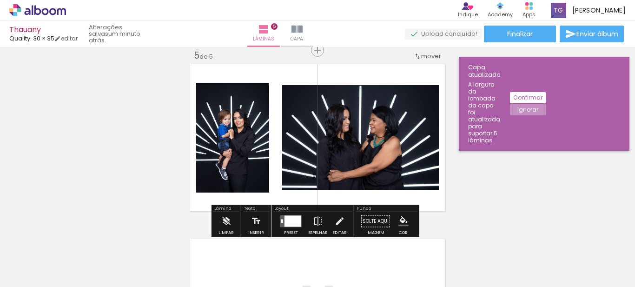
click at [285, 218] on div at bounding box center [293, 221] width 17 height 11
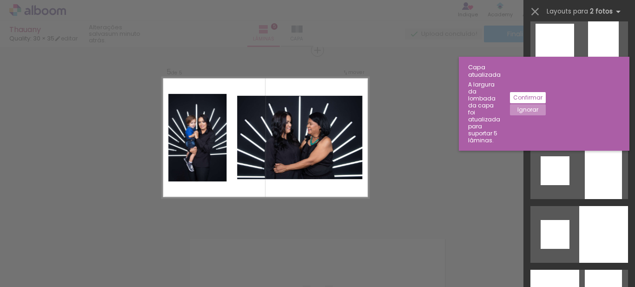
scroll to position [1392, 0]
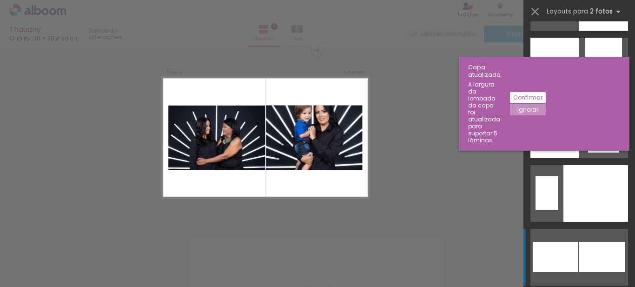
click at [604, 253] on div at bounding box center [602, 257] width 46 height 30
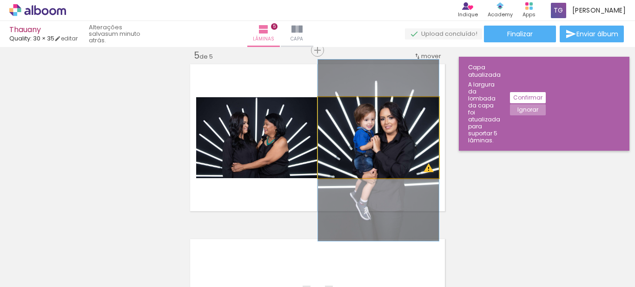
drag, startPoint x: 389, startPoint y: 149, endPoint x: 388, endPoint y: 162, distance: 12.6
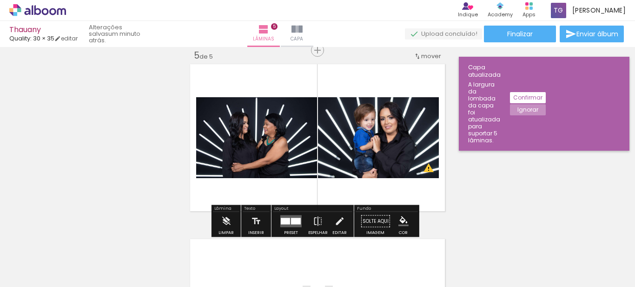
click at [388, 162] on quentale-photo at bounding box center [378, 137] width 121 height 81
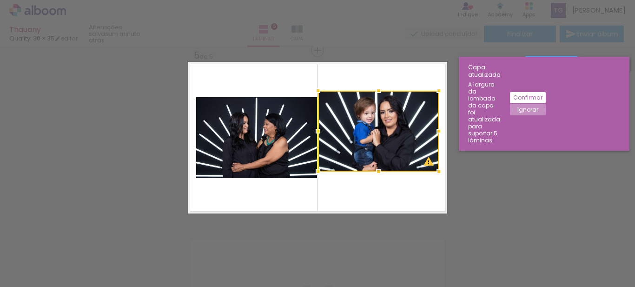
drag, startPoint x: 396, startPoint y: 147, endPoint x: 395, endPoint y: 140, distance: 7.6
click at [395, 140] on div at bounding box center [378, 131] width 121 height 81
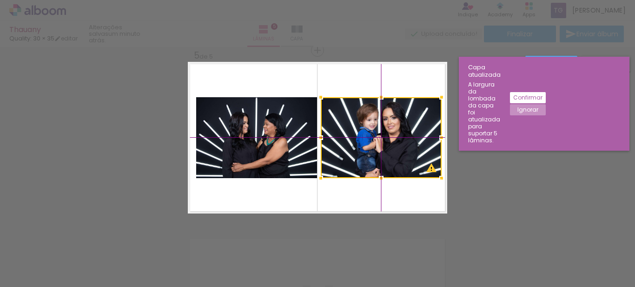
drag, startPoint x: 395, startPoint y: 140, endPoint x: 402, endPoint y: 155, distance: 16.4
click at [402, 155] on div at bounding box center [381, 137] width 121 height 81
drag, startPoint x: 402, startPoint y: 155, endPoint x: 405, endPoint y: 159, distance: 5.3
click at [405, 159] on div at bounding box center [381, 137] width 121 height 81
click at [0, 0] on slot "Ignorar" at bounding box center [0, 0] width 0 height 0
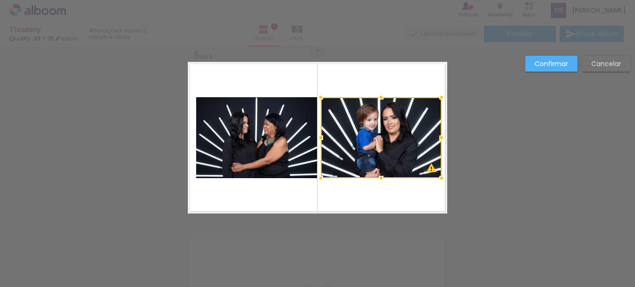
click at [0, 0] on slot "Cancelar" at bounding box center [0, 0] width 0 height 0
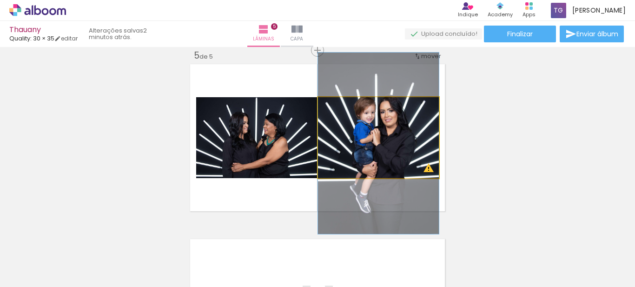
drag, startPoint x: 410, startPoint y: 146, endPoint x: 407, endPoint y: 138, distance: 9.1
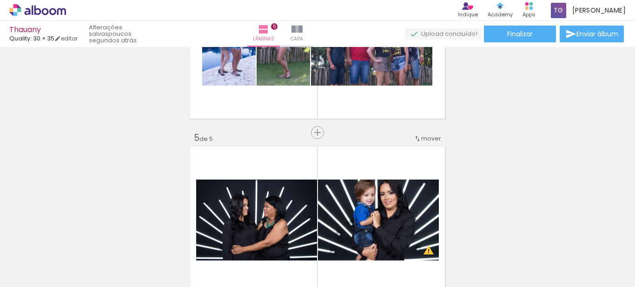
scroll to position [639, 0]
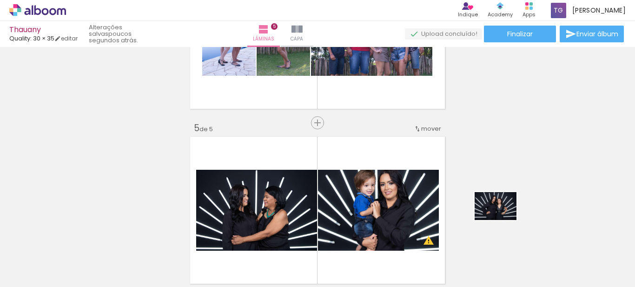
drag, startPoint x: 575, startPoint y: 267, endPoint x: 506, endPoint y: 224, distance: 81.5
click at [506, 224] on quentale-workspace at bounding box center [317, 143] width 635 height 287
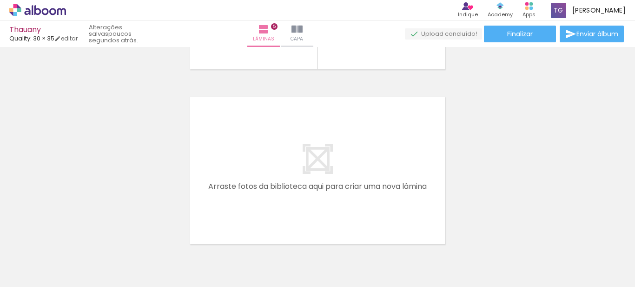
scroll to position [870, 0]
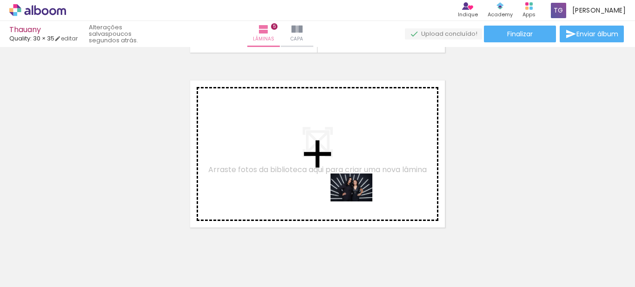
drag, startPoint x: 582, startPoint y: 261, endPoint x: 357, endPoint y: 200, distance: 233.6
click at [357, 200] on quentale-workspace at bounding box center [317, 143] width 635 height 287
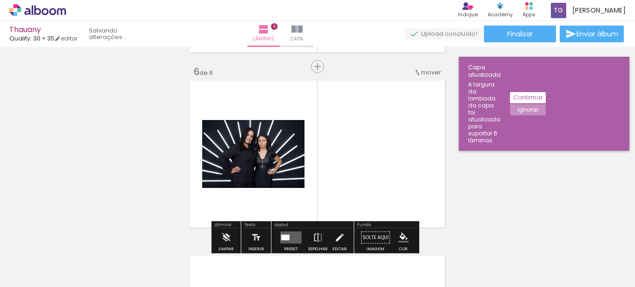
scroll to position [886, 0]
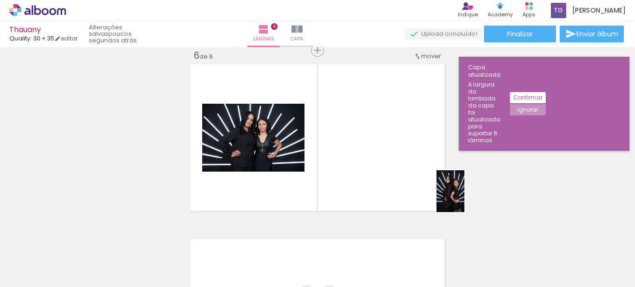
drag, startPoint x: 632, startPoint y: 256, endPoint x: 443, endPoint y: 191, distance: 199.6
click at [443, 191] on quentale-workspace at bounding box center [317, 143] width 635 height 287
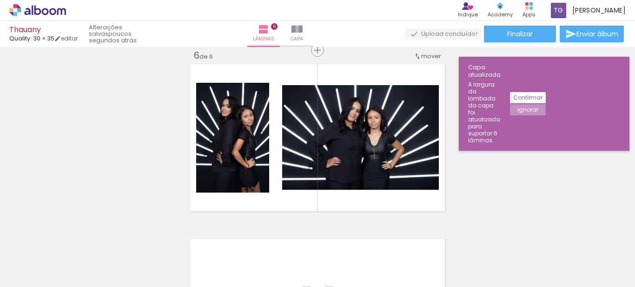
scroll to position [0, 1695]
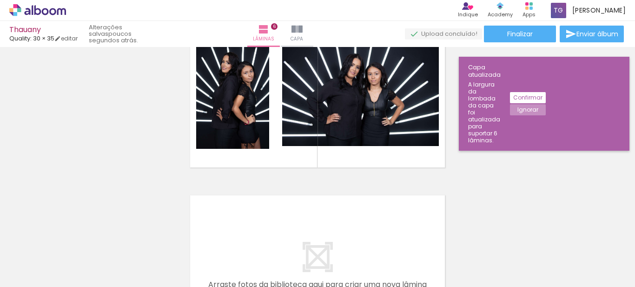
scroll to position [933, 0]
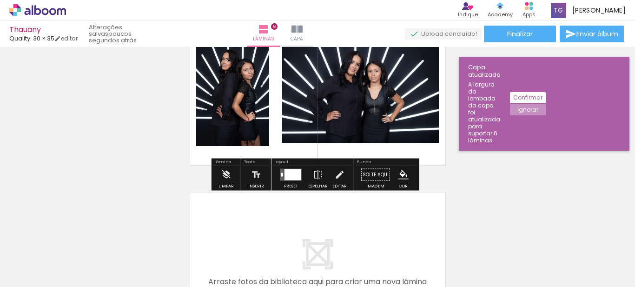
click at [292, 175] on div at bounding box center [293, 174] width 17 height 11
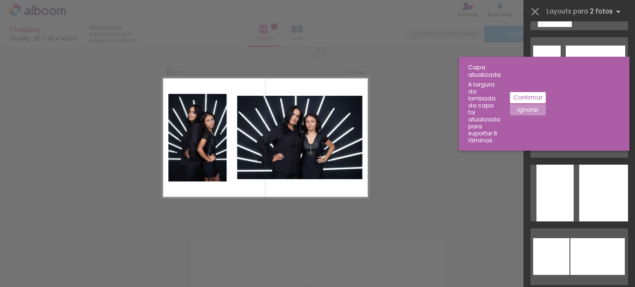
scroll to position [826, 0]
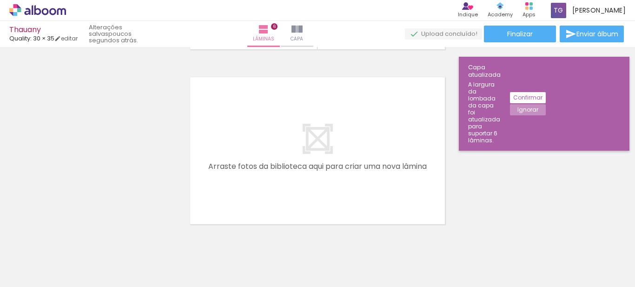
scroll to position [1057, 0]
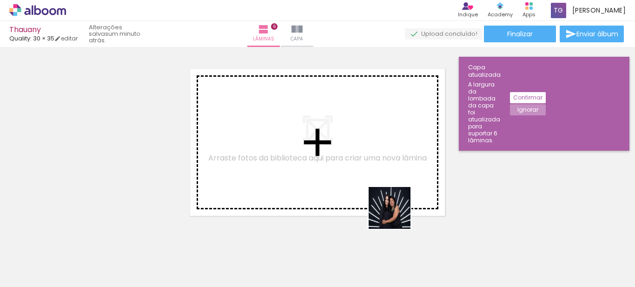
drag, startPoint x: 446, startPoint y: 256, endPoint x: 373, endPoint y: 201, distance: 91.6
click at [373, 201] on quentale-workspace at bounding box center [317, 143] width 635 height 287
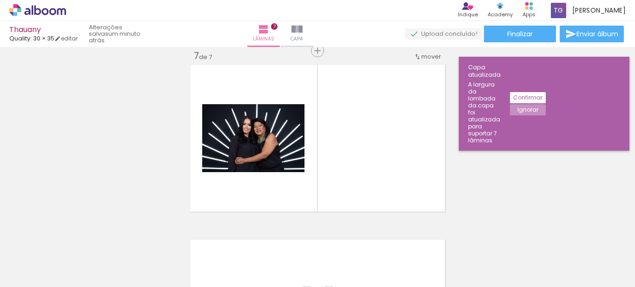
scroll to position [1061, 0]
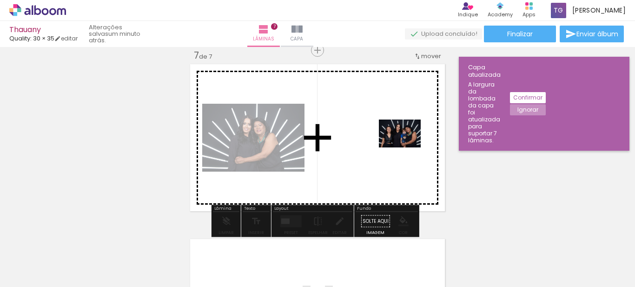
drag, startPoint x: 499, startPoint y: 258, endPoint x: 406, endPoint y: 146, distance: 145.9
click at [406, 146] on quentale-workspace at bounding box center [317, 143] width 635 height 287
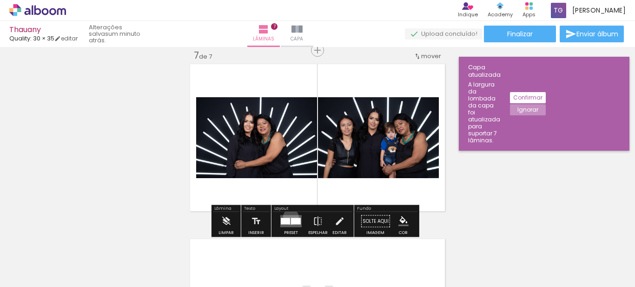
click at [289, 217] on quentale-layouter at bounding box center [290, 221] width 21 height 12
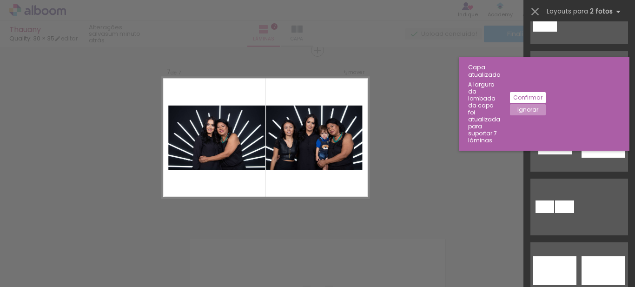
scroll to position [464, 0]
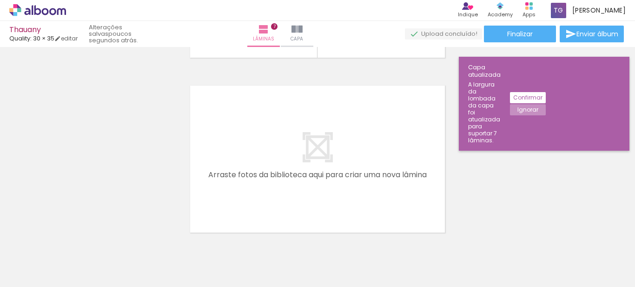
scroll to position [0, 1909]
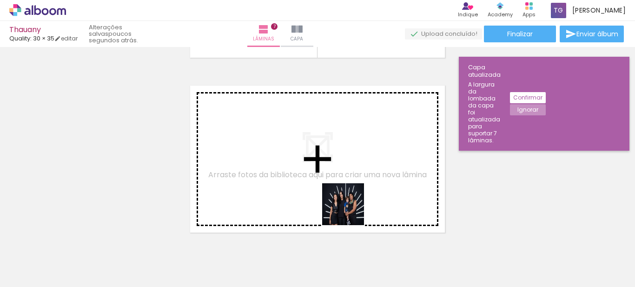
drag, startPoint x: 373, startPoint y: 260, endPoint x: 341, endPoint y: 199, distance: 68.8
click at [341, 199] on quentale-workspace at bounding box center [317, 143] width 635 height 287
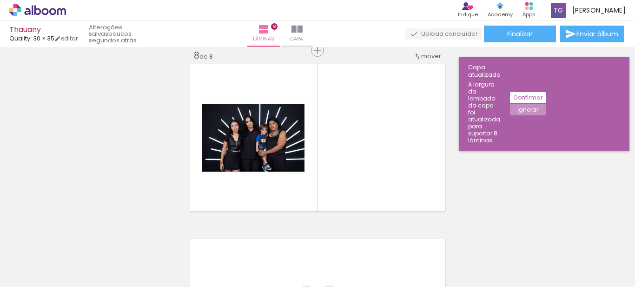
scroll to position [0, 1426]
click at [271, 154] on quentale-photo at bounding box center [253, 138] width 102 height 68
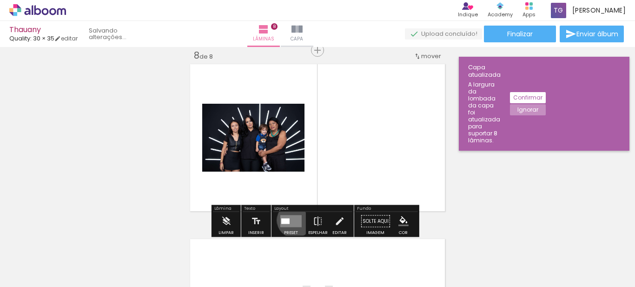
click at [293, 220] on quentale-layouter at bounding box center [290, 221] width 21 height 12
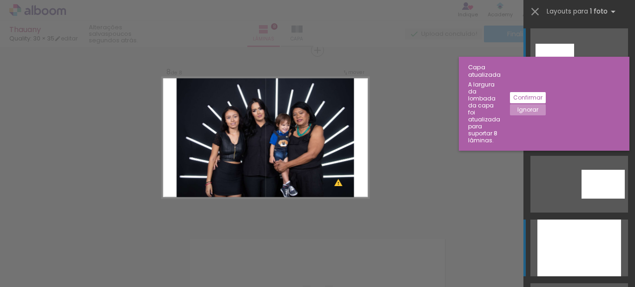
click at [586, 222] on div at bounding box center [580, 248] width 84 height 57
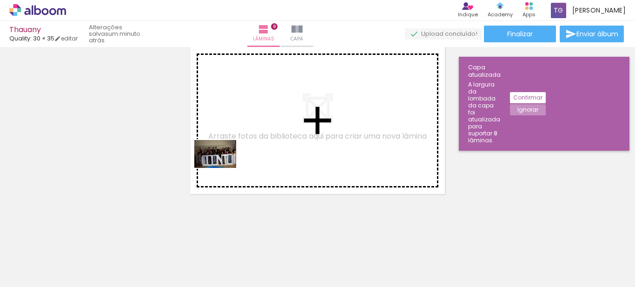
drag, startPoint x: 188, startPoint y: 259, endPoint x: 222, endPoint y: 168, distance: 97.9
click at [222, 168] on quentale-workspace at bounding box center [317, 143] width 635 height 287
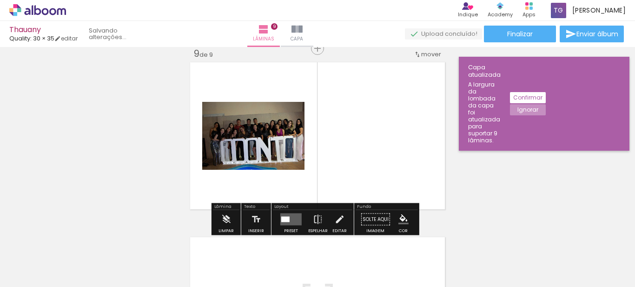
scroll to position [1411, 0]
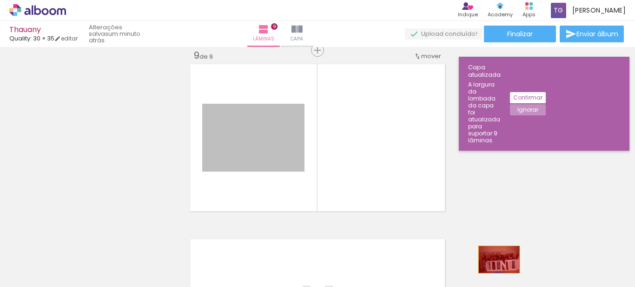
drag, startPoint x: 273, startPoint y: 153, endPoint x: 507, endPoint y: 259, distance: 257.6
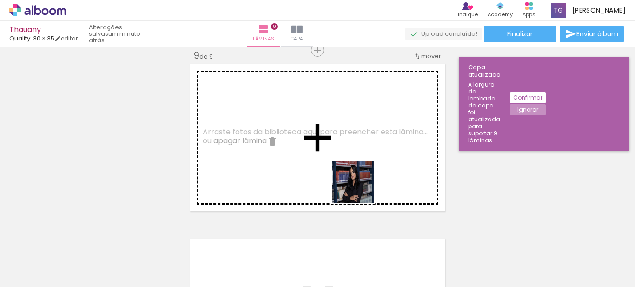
drag, startPoint x: 514, startPoint y: 263, endPoint x: 279, endPoint y: 171, distance: 252.7
click at [279, 171] on quentale-workspace at bounding box center [317, 143] width 635 height 287
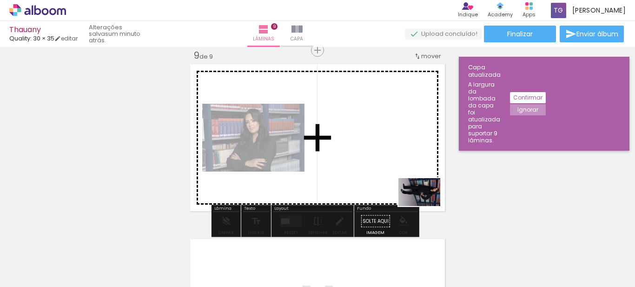
drag, startPoint x: 565, startPoint y: 266, endPoint x: 420, endPoint y: 200, distance: 159.4
click at [420, 200] on quentale-workspace at bounding box center [317, 143] width 635 height 287
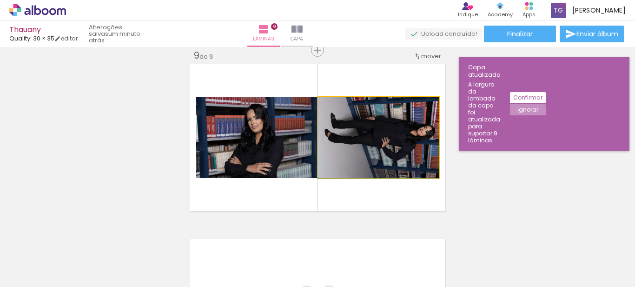
click at [381, 150] on quentale-photo at bounding box center [378, 137] width 121 height 81
drag, startPoint x: 384, startPoint y: 166, endPoint x: 405, endPoint y: 131, distance: 40.7
click at [405, 131] on quentale-photo at bounding box center [378, 137] width 121 height 81
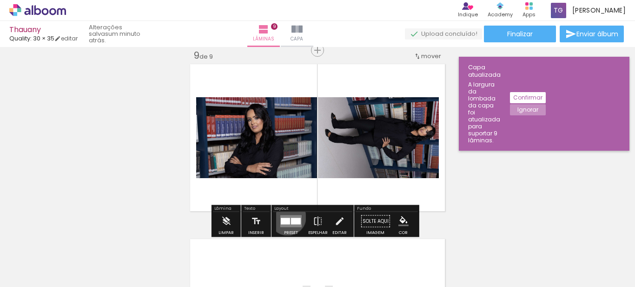
click at [286, 217] on quentale-layouter at bounding box center [290, 221] width 21 height 12
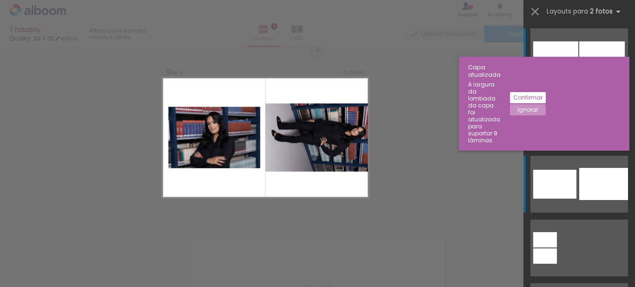
click at [570, 174] on div at bounding box center [554, 184] width 43 height 29
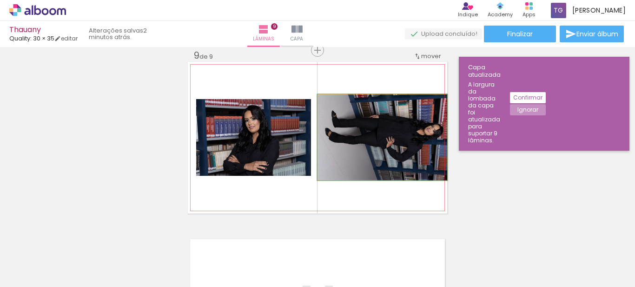
click at [394, 164] on quentale-photo at bounding box center [383, 137] width 130 height 85
drag, startPoint x: 394, startPoint y: 164, endPoint x: 341, endPoint y: 156, distance: 54.1
click at [341, 156] on quentale-photo at bounding box center [383, 137] width 130 height 85
click at [351, 155] on quentale-photo at bounding box center [383, 137] width 130 height 85
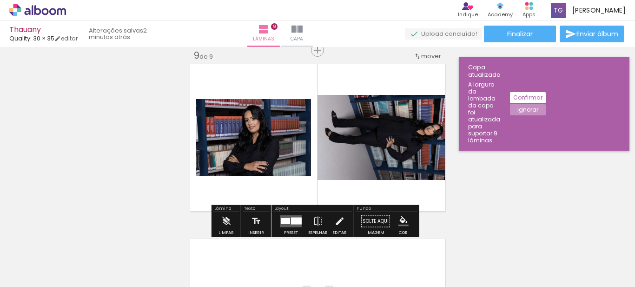
click at [351, 155] on quentale-photo at bounding box center [383, 137] width 130 height 85
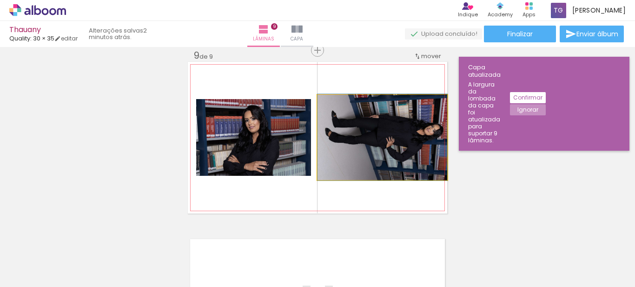
click at [351, 155] on quentale-photo at bounding box center [383, 137] width 130 height 85
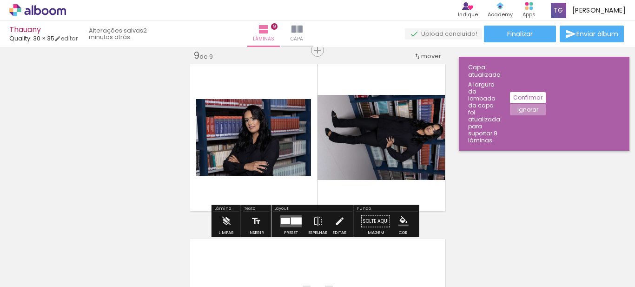
click at [327, 181] on quentale-layouter at bounding box center [317, 138] width 259 height 152
click at [358, 154] on quentale-photo at bounding box center [383, 137] width 130 height 85
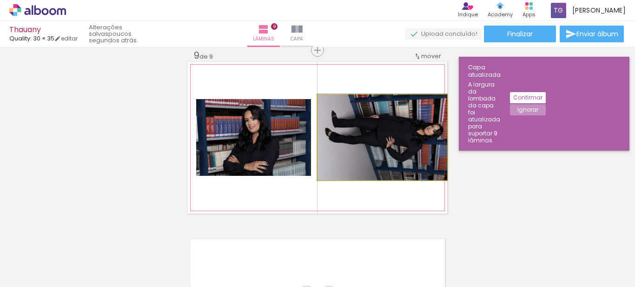
drag, startPoint x: 339, startPoint y: 108, endPoint x: 335, endPoint y: 114, distance: 7.6
type paper-slider "100"
click at [335, 114] on quentale-photo at bounding box center [383, 137] width 130 height 85
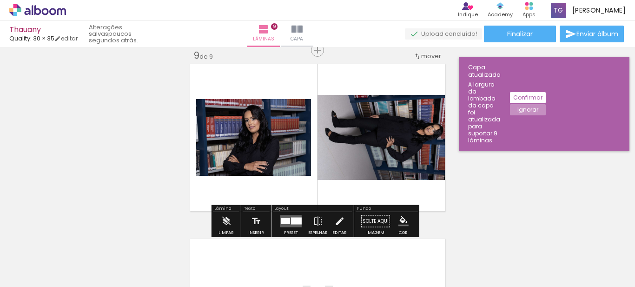
click at [351, 140] on quentale-photo at bounding box center [383, 137] width 130 height 85
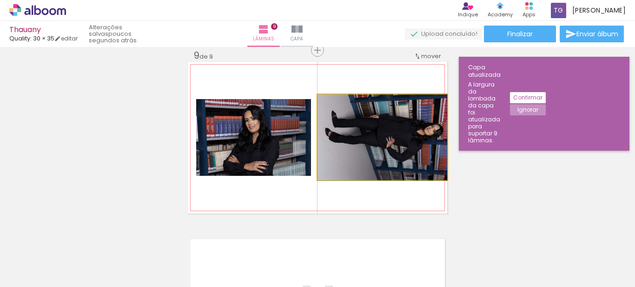
click at [351, 140] on quentale-photo at bounding box center [383, 137] width 130 height 85
drag, startPoint x: 351, startPoint y: 140, endPoint x: 410, endPoint y: 127, distance: 60.9
drag, startPoint x: 406, startPoint y: 129, endPoint x: 373, endPoint y: 143, distance: 36.7
click at [373, 143] on quentale-photo at bounding box center [383, 137] width 130 height 85
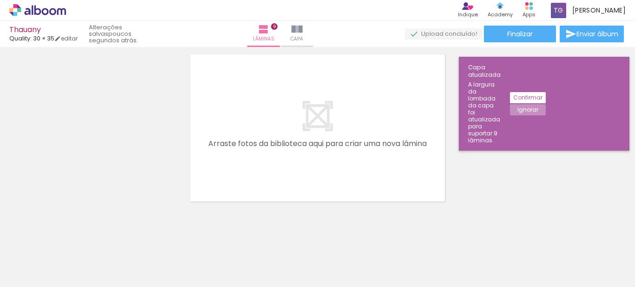
scroll to position [1599, 0]
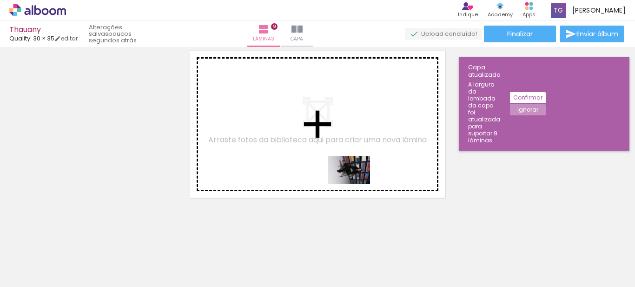
drag, startPoint x: 631, startPoint y: 261, endPoint x: 340, endPoint y: 178, distance: 302.0
click at [340, 178] on quentale-workspace at bounding box center [317, 143] width 635 height 287
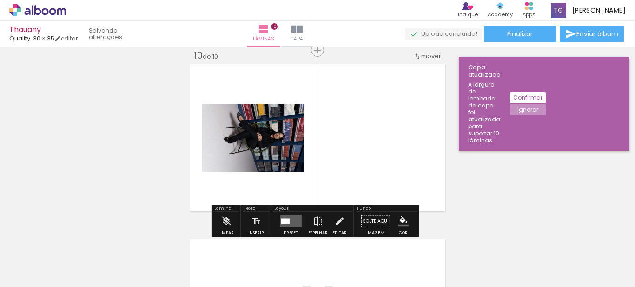
scroll to position [1586, 0]
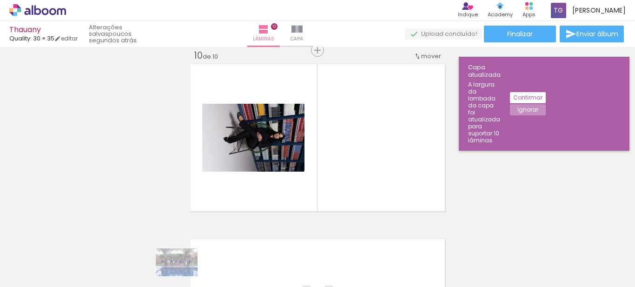
drag, startPoint x: 239, startPoint y: 264, endPoint x: 171, endPoint y: 282, distance: 70.7
click at [76, 282] on iron-horizontal-list at bounding box center [67, 258] width 19 height 58
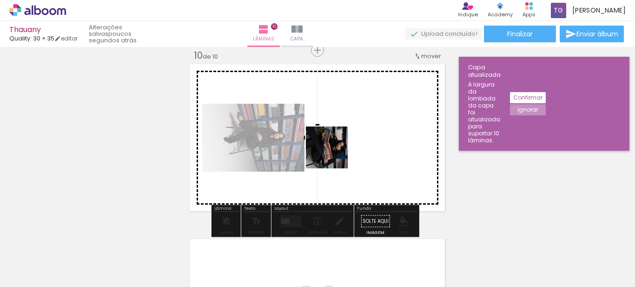
drag, startPoint x: 277, startPoint y: 259, endPoint x: 335, endPoint y: 154, distance: 120.1
click at [335, 154] on quentale-workspace at bounding box center [317, 143] width 635 height 287
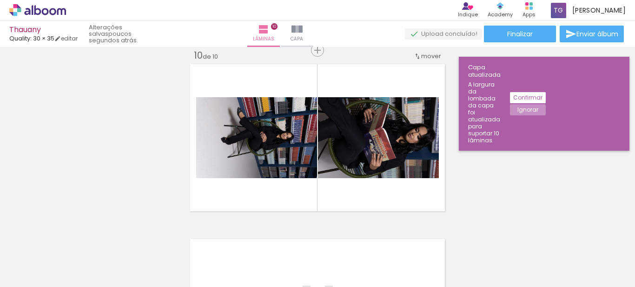
scroll to position [0, 988]
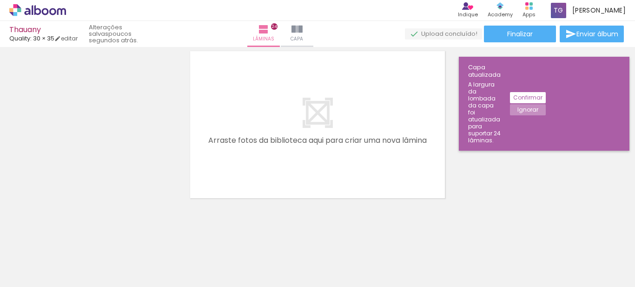
scroll to position [4226, 0]
